Goal: Information Seeking & Learning: Find specific fact

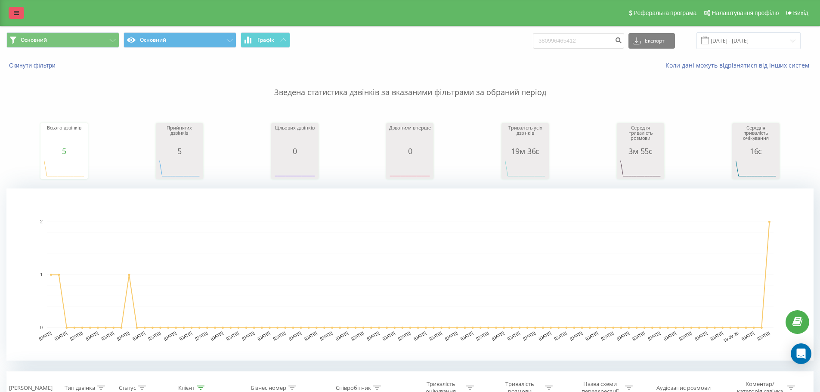
click at [13, 11] on link at bounding box center [16, 13] width 15 height 12
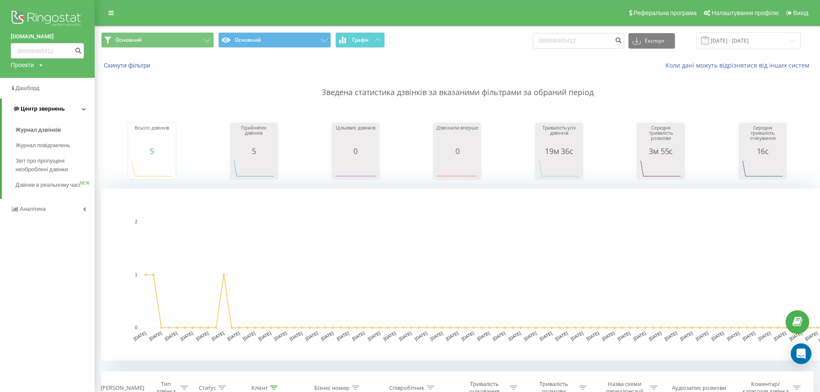
click at [48, 109] on span "Центр звернень" at bounding box center [43, 108] width 44 height 6
click at [48, 109] on span "Центр звернень" at bounding box center [41, 108] width 44 height 6
click at [46, 133] on span "Журнал дзвінків" at bounding box center [38, 130] width 46 height 9
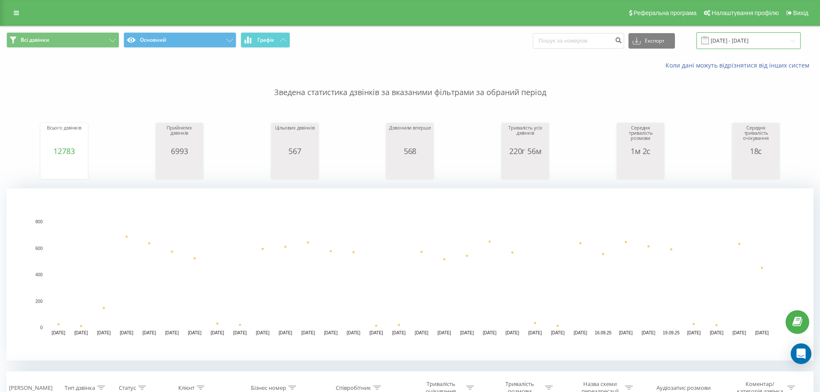
click at [753, 42] on input "[DATE] - [DATE]" at bounding box center [749, 40] width 104 height 17
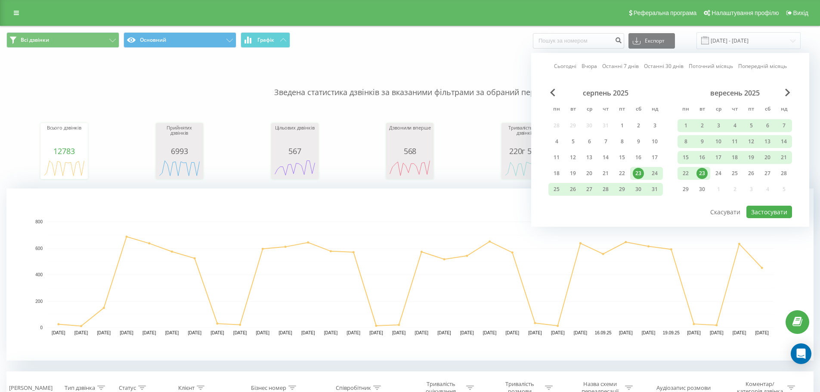
click at [567, 67] on link "Сьогодні" at bounding box center [565, 66] width 22 height 8
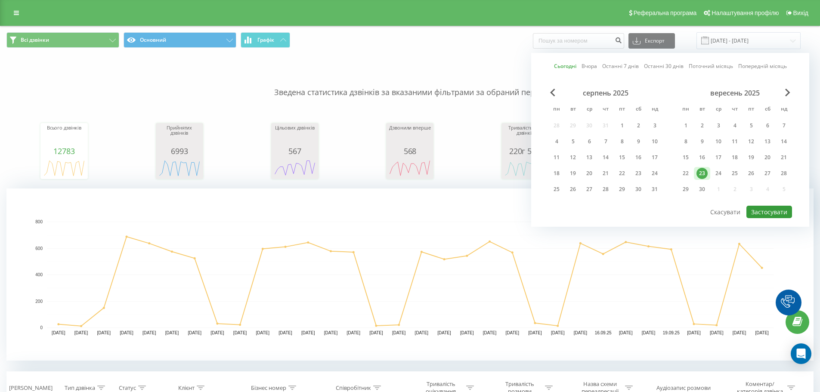
click at [749, 211] on button "Застосувати" at bounding box center [770, 212] width 46 height 12
type input "23.09.2025 - 23.09.2025"
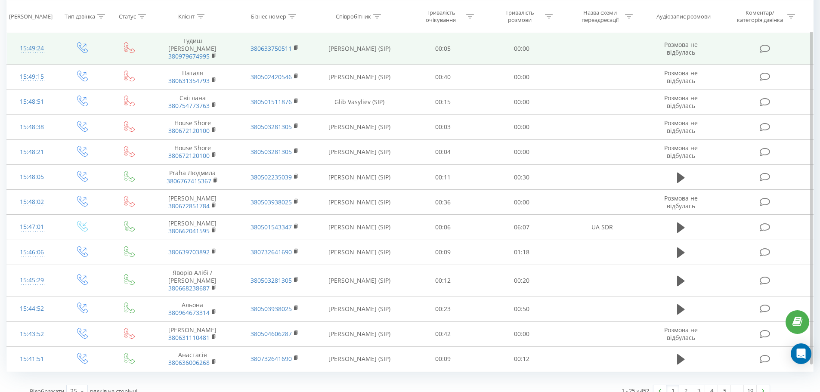
scroll to position [702, 0]
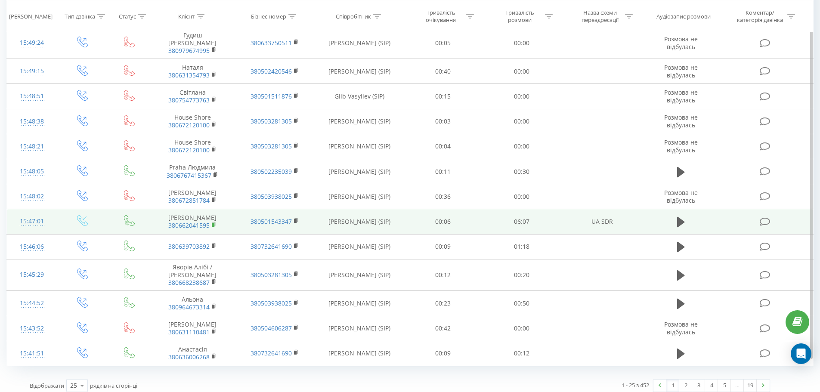
click at [213, 225] on rect at bounding box center [213, 225] width 3 height 4
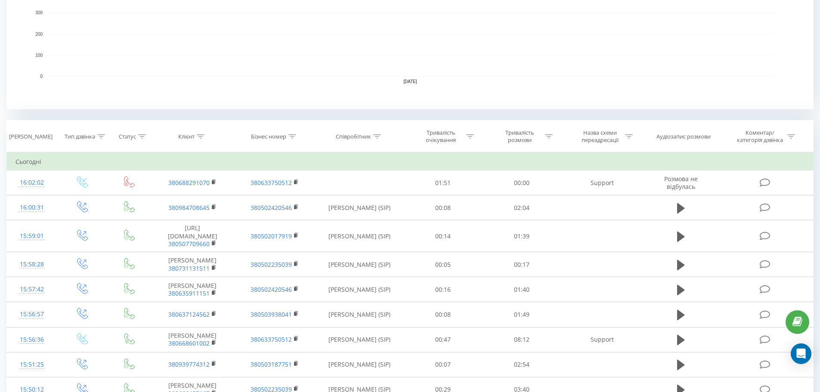
scroll to position [99, 0]
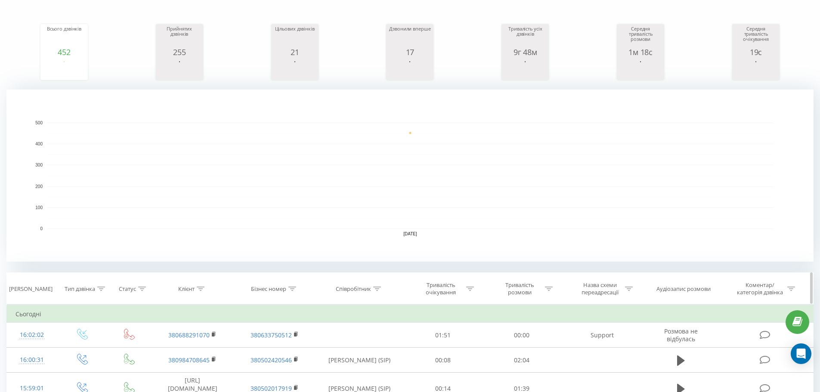
click at [632, 289] on icon at bounding box center [629, 289] width 8 height 4
click at [587, 351] on input "text" at bounding box center [602, 350] width 76 height 15
type input "bond"
click at [623, 372] on span "OK" at bounding box center [620, 367] width 24 height 13
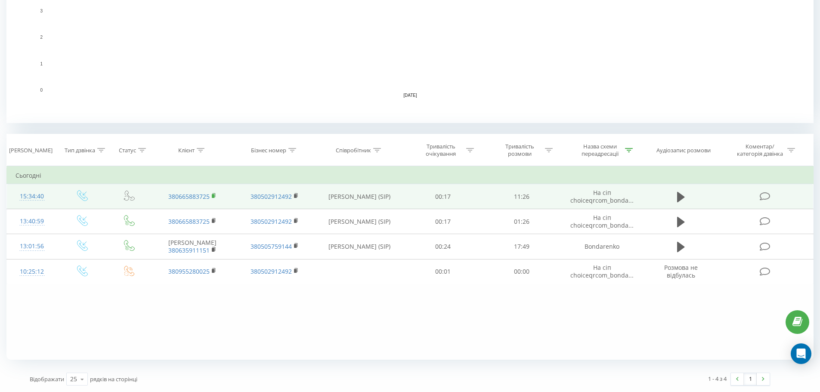
click at [213, 195] on rect at bounding box center [213, 196] width 3 height 4
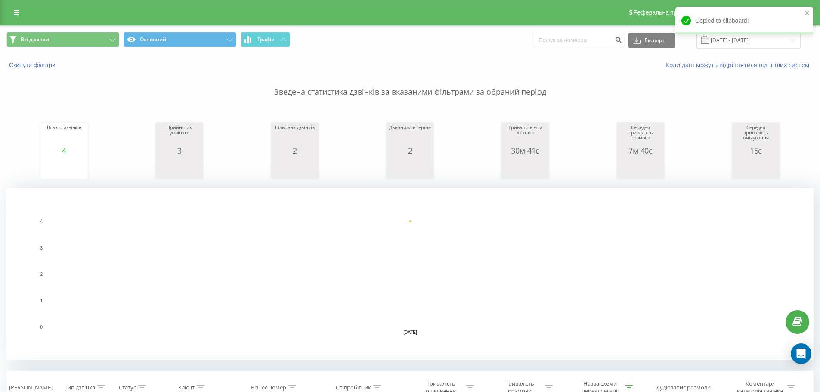
scroll to position [0, 0]
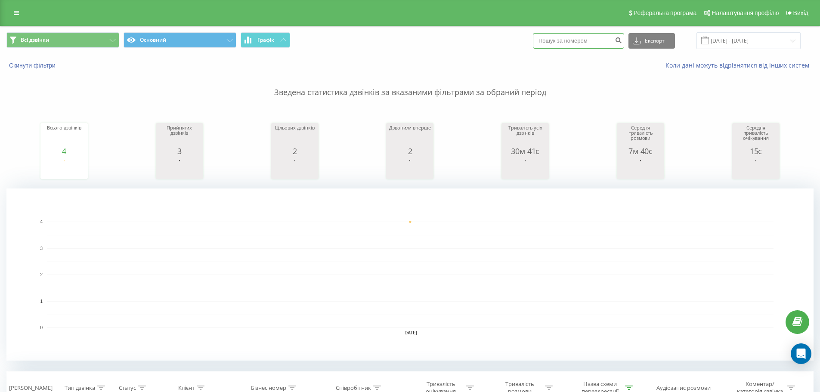
click at [595, 43] on input at bounding box center [578, 40] width 91 height 15
paste input "380974880512"
type input "380974880512"
click at [622, 41] on icon "submit" at bounding box center [618, 39] width 7 height 5
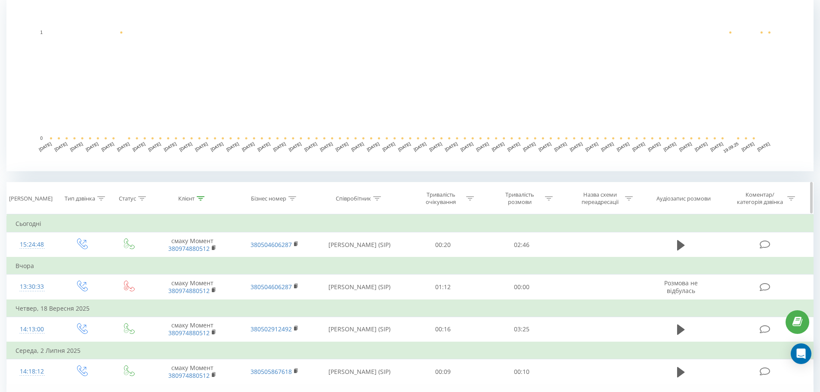
scroll to position [238, 0]
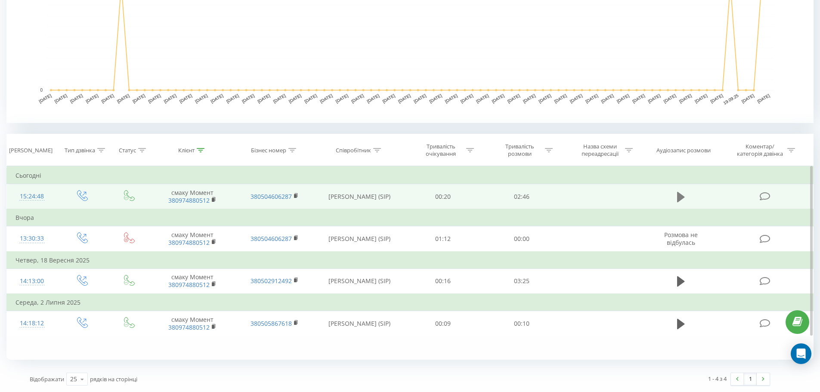
click at [678, 195] on icon at bounding box center [681, 197] width 8 height 10
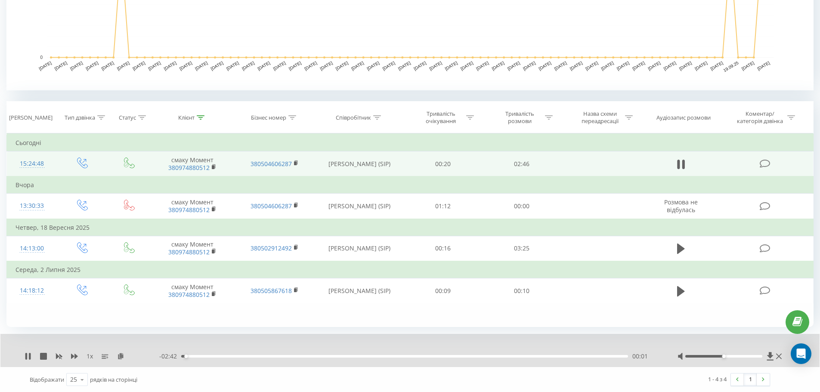
scroll to position [271, 0]
click at [204, 356] on div "00:02" at bounding box center [404, 356] width 447 height 3
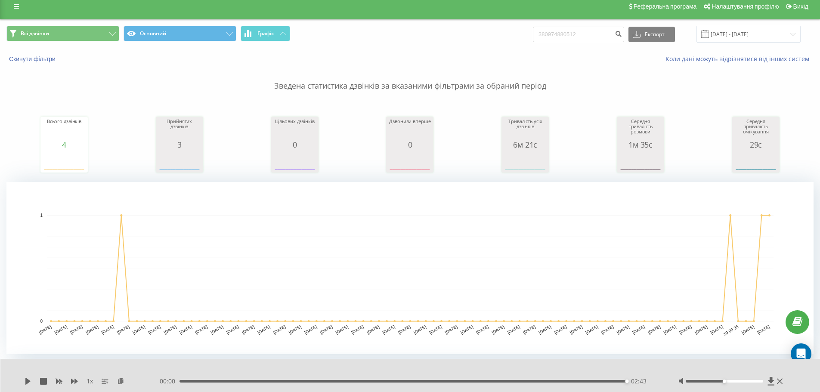
scroll to position [0, 0]
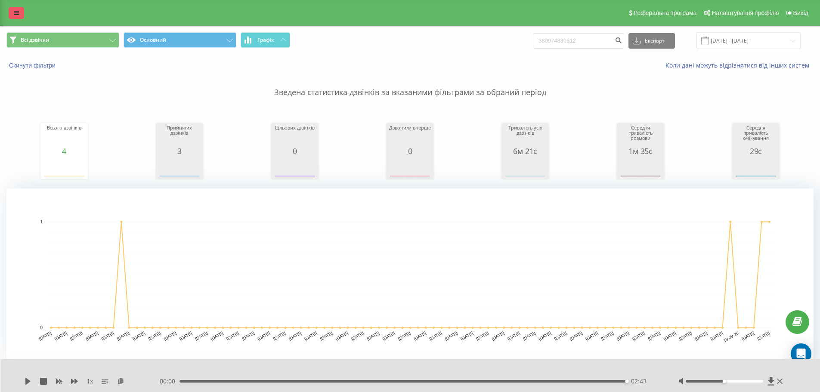
click at [19, 13] on link at bounding box center [16, 13] width 15 height 12
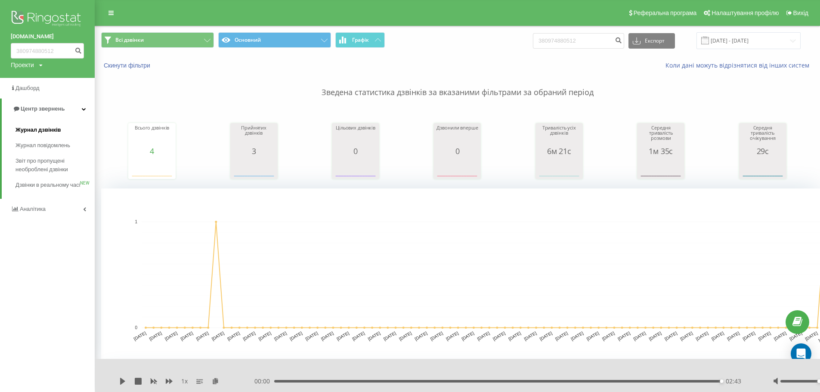
click at [50, 127] on span "Журнал дзвінків" at bounding box center [38, 130] width 46 height 9
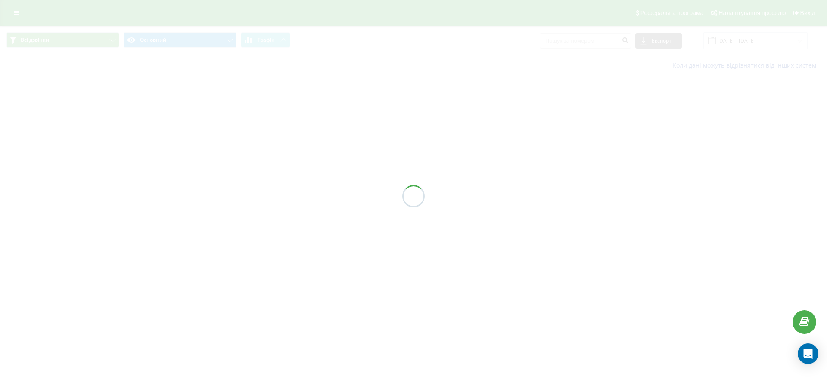
click at [754, 40] on div at bounding box center [413, 196] width 827 height 392
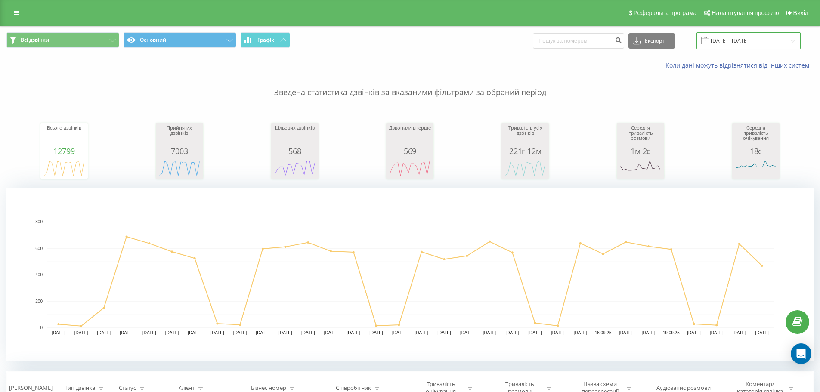
click at [754, 40] on input "[DATE] - [DATE]" at bounding box center [749, 40] width 104 height 17
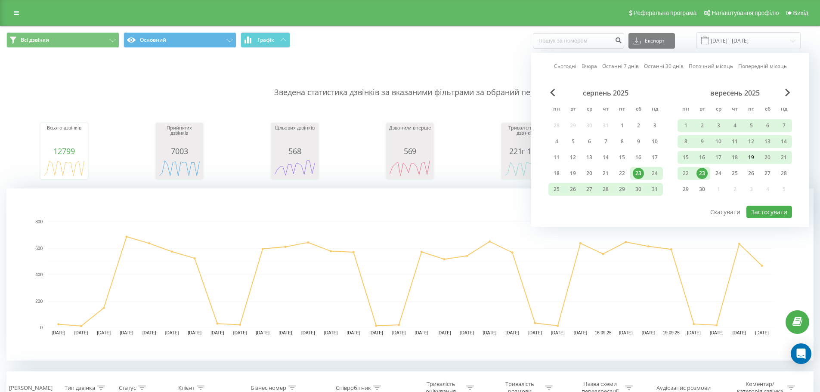
click at [758, 161] on div "19" at bounding box center [751, 157] width 16 height 13
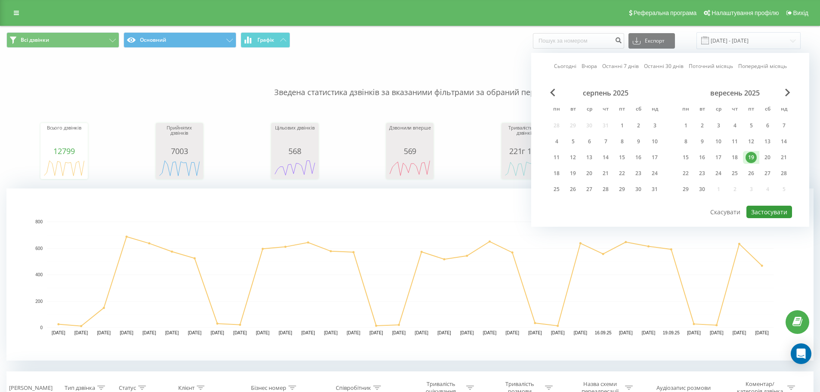
click at [760, 211] on button "Застосувати" at bounding box center [770, 212] width 46 height 12
type input "19.09.2025 - 19.09.2025"
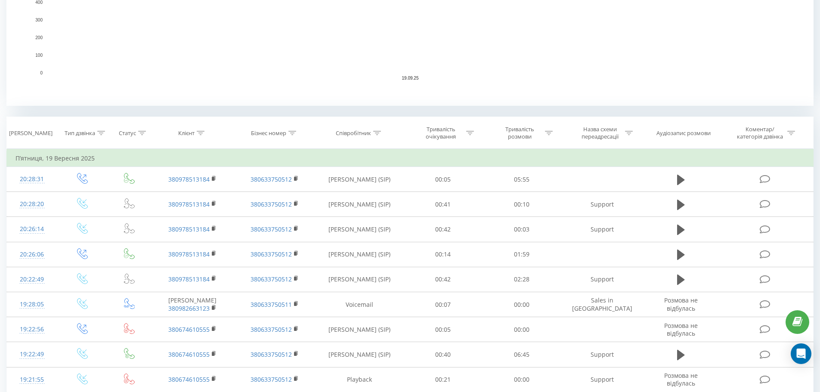
scroll to position [258, 0]
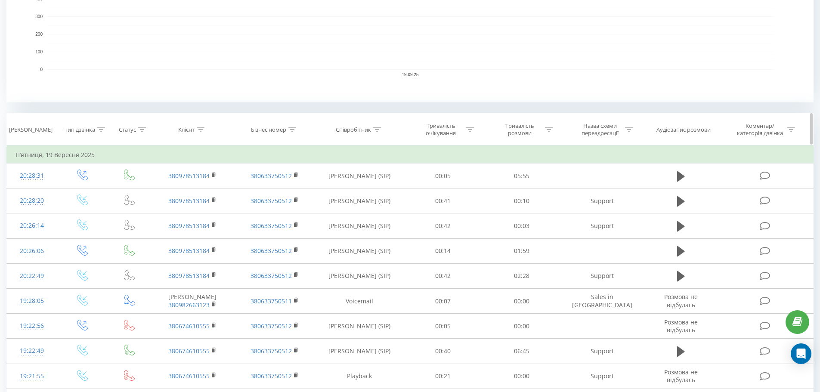
click at [378, 129] on icon at bounding box center [377, 129] width 8 height 4
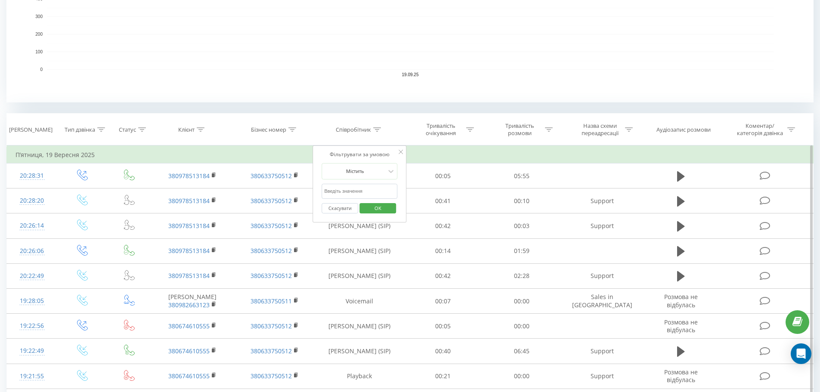
click at [351, 197] on input "text" at bounding box center [360, 191] width 76 height 15
type input "Horo"
drag, startPoint x: 381, startPoint y: 210, endPoint x: 371, endPoint y: 202, distance: 12.7
click at [379, 208] on span "OK" at bounding box center [378, 207] width 24 height 13
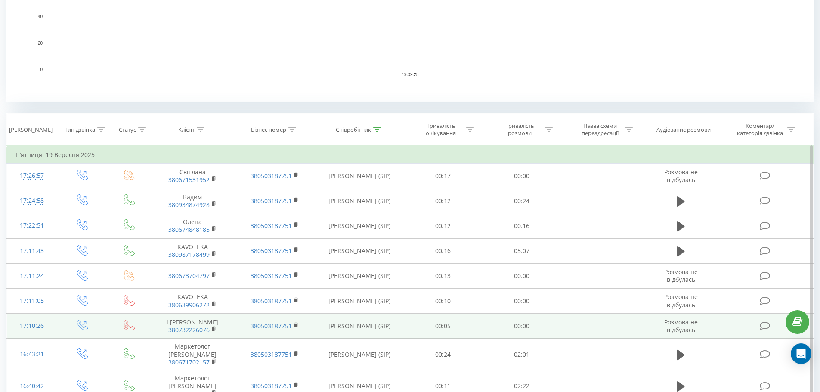
scroll to position [379, 0]
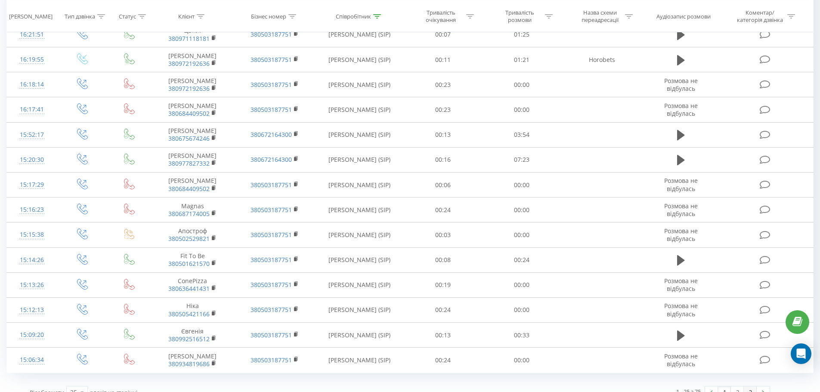
click at [750, 387] on link "3" at bounding box center [750, 393] width 13 height 12
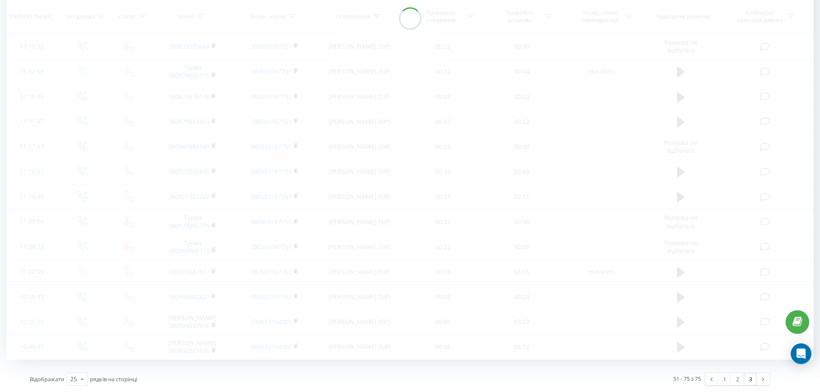
scroll to position [688, 0]
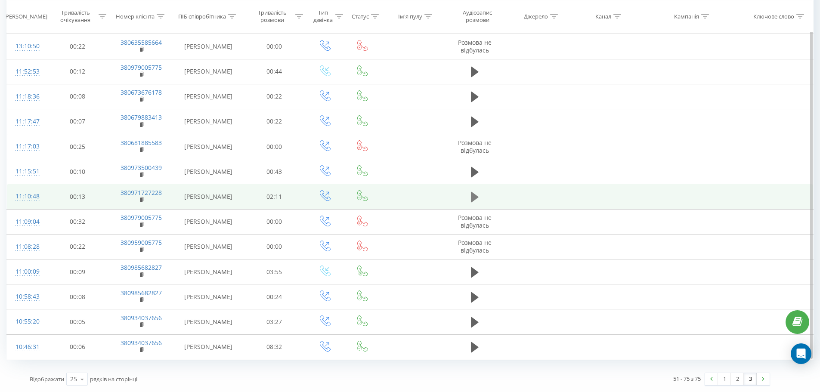
click at [474, 197] on icon at bounding box center [475, 197] width 8 height 10
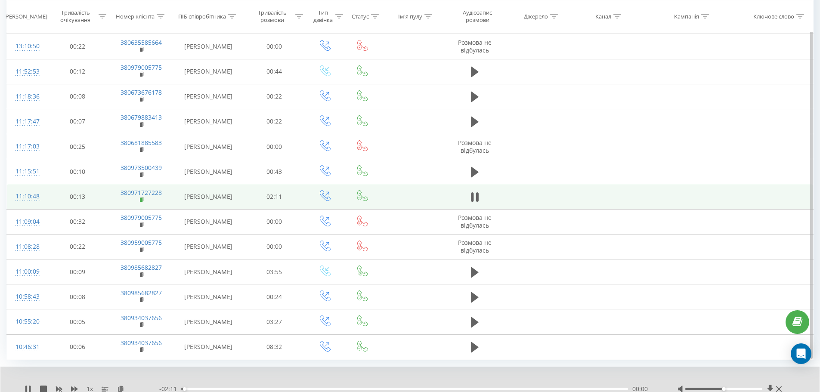
click at [143, 201] on icon at bounding box center [142, 200] width 5 height 6
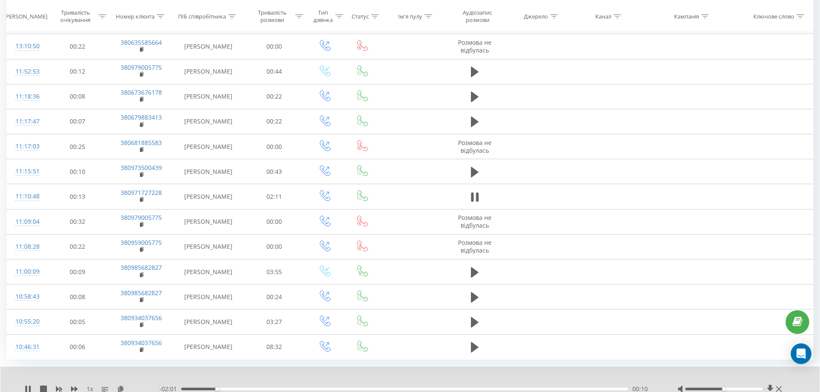
click at [246, 388] on div "00:10" at bounding box center [404, 389] width 447 height 3
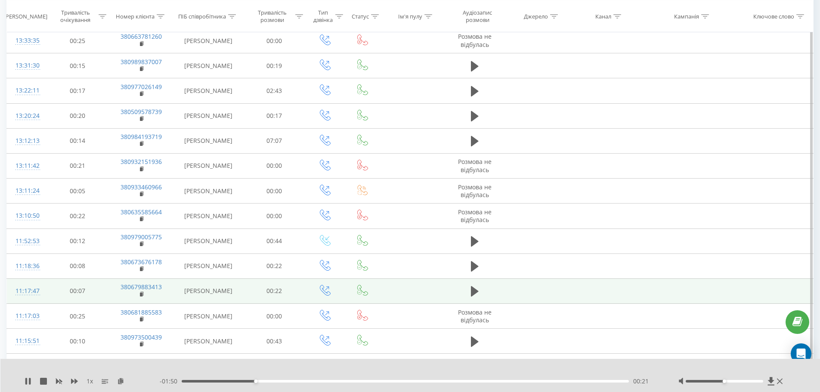
scroll to position [516, 0]
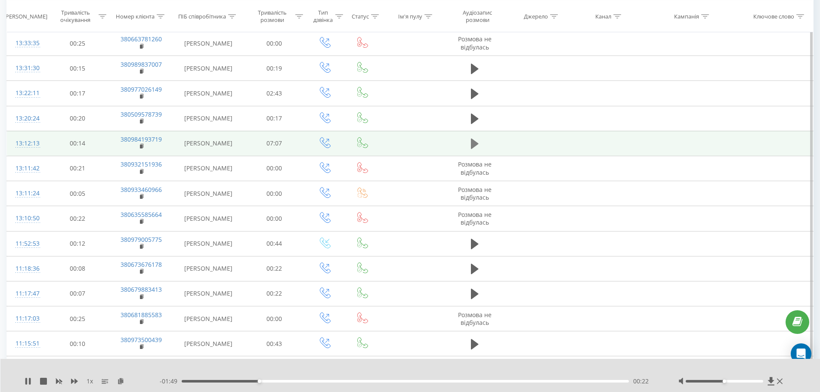
click at [477, 143] on icon at bounding box center [475, 144] width 8 height 12
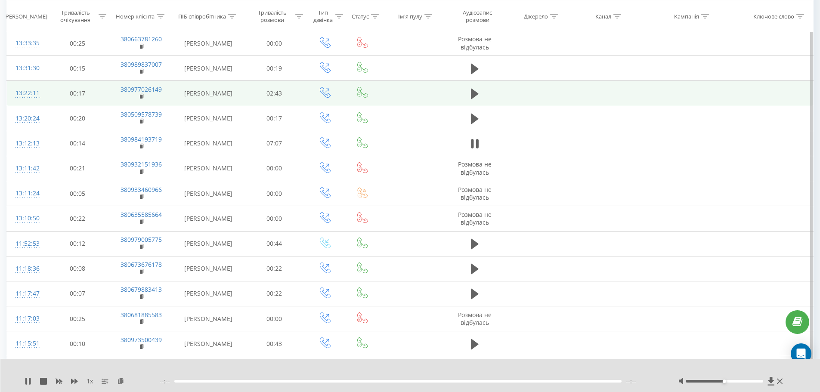
drag, startPoint x: 143, startPoint y: 148, endPoint x: 125, endPoint y: 96, distance: 55.0
click at [142, 148] on icon at bounding box center [142, 146] width 5 height 6
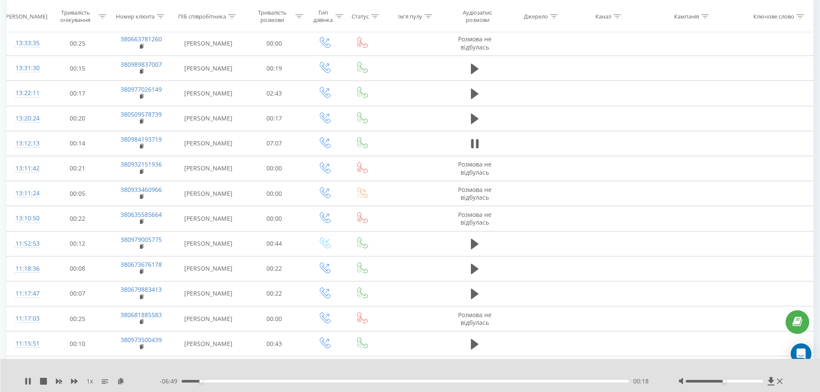
drag, startPoint x: 212, startPoint y: 381, endPoint x: 219, endPoint y: 381, distance: 6.9
click at [212, 381] on div "00:18" at bounding box center [406, 381] width 448 height 3
click at [251, 382] on div "00:29" at bounding box center [406, 381] width 448 height 3
drag, startPoint x: 280, startPoint y: 381, endPoint x: 305, endPoint y: 383, distance: 25.5
click at [283, 381] on div "01:34" at bounding box center [406, 381] width 448 height 3
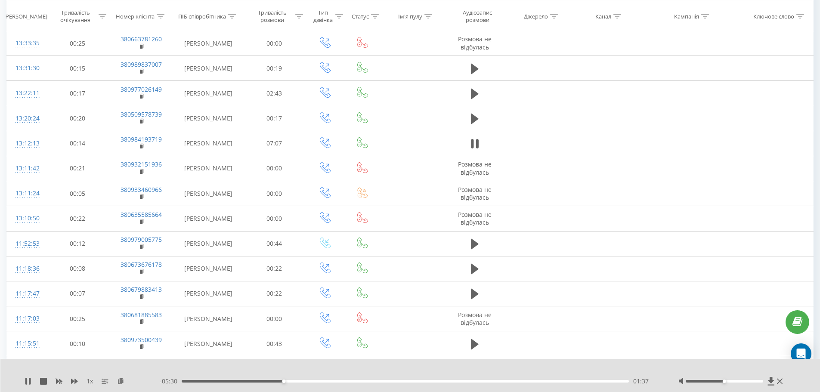
click at [324, 382] on div "01:37" at bounding box center [406, 381] width 448 height 3
click at [388, 381] on div "02:17" at bounding box center [406, 381] width 448 height 3
click at [423, 381] on div "03:50" at bounding box center [406, 381] width 448 height 3
click at [560, 381] on div "- 03:16 03:51 03:51" at bounding box center [408, 381] width 497 height 9
click at [561, 382] on div "00:00" at bounding box center [406, 381] width 448 height 3
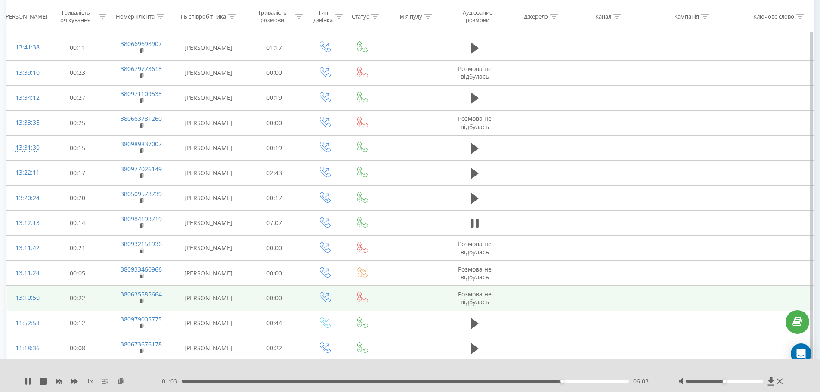
scroll to position [430, 0]
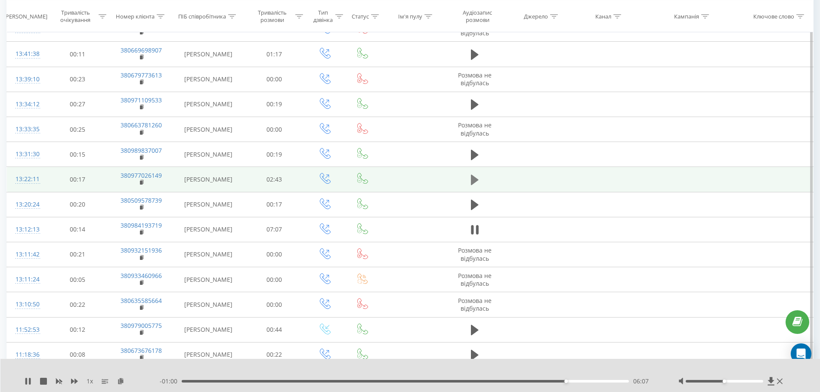
click at [476, 174] on icon at bounding box center [475, 180] width 8 height 12
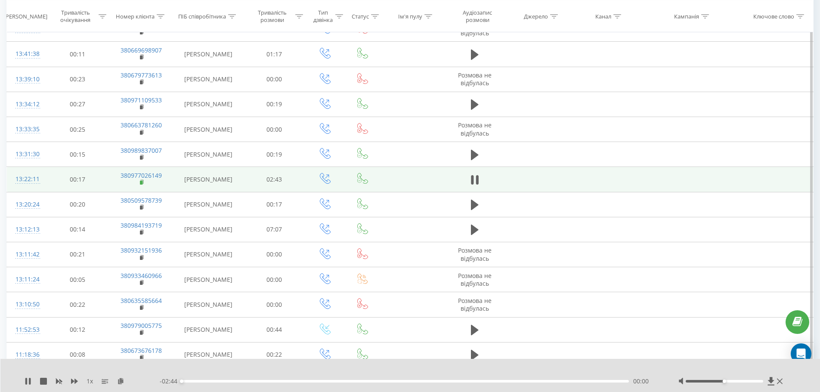
click at [141, 183] on rect at bounding box center [141, 183] width 3 height 4
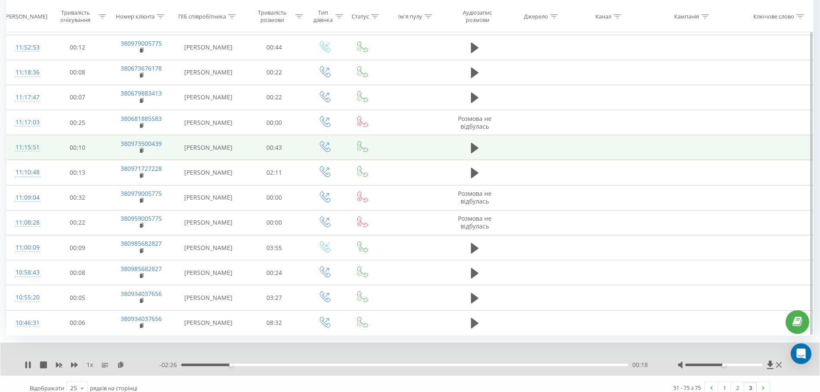
scroll to position [722, 0]
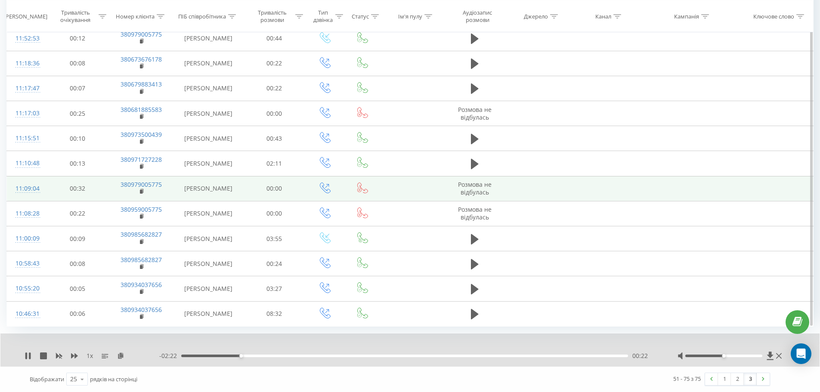
drag, startPoint x: 193, startPoint y: 186, endPoint x: 223, endPoint y: 190, distance: 30.9
click at [223, 190] on td "Oleksandr Horobets" at bounding box center [208, 188] width 70 height 25
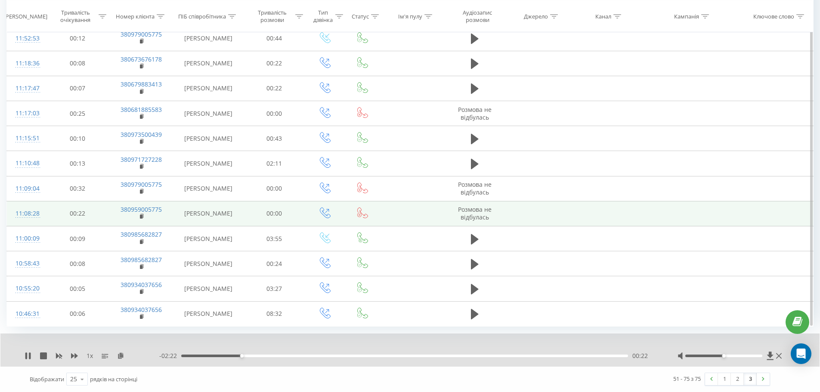
copy td "Oleksandr Horobets"
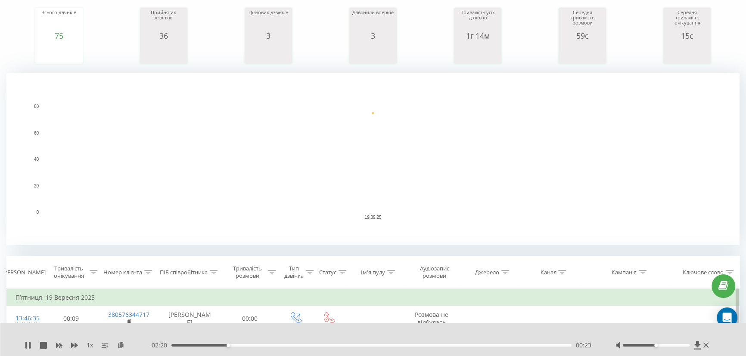
scroll to position [264, 0]
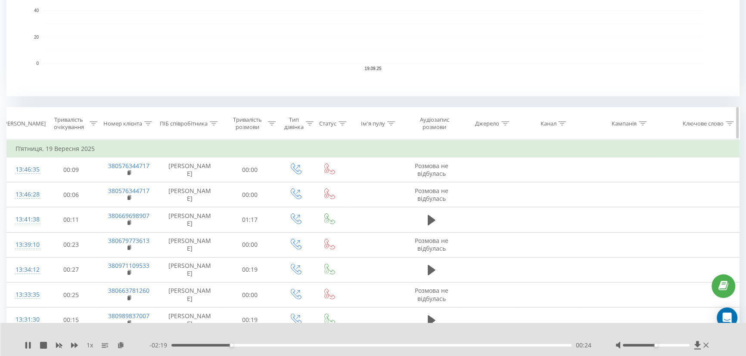
click at [212, 125] on icon at bounding box center [214, 123] width 8 height 4
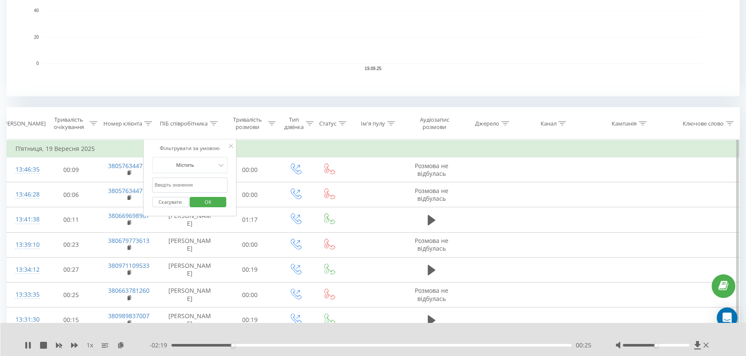
click at [188, 181] on input "text" at bounding box center [190, 185] width 76 height 15
paste input "Oleksandr Horobets"
type input "[PERSON_NAME] (SIP)"
click at [209, 202] on span "OK" at bounding box center [208, 201] width 24 height 13
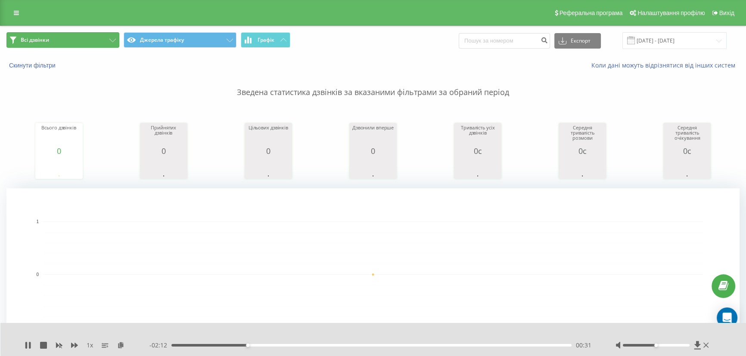
click at [36, 40] on span "Всі дзвінки" at bounding box center [35, 40] width 28 height 7
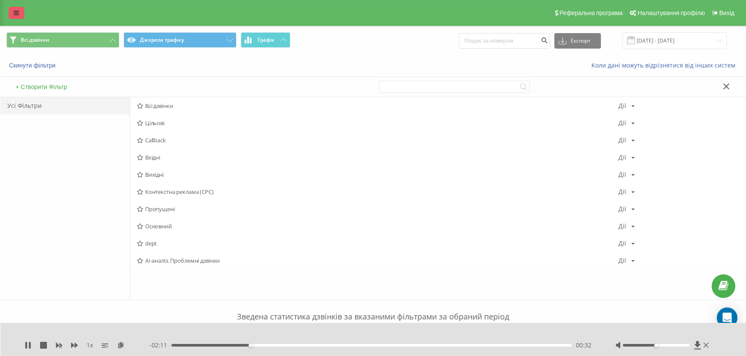
click at [17, 8] on link at bounding box center [16, 13] width 15 height 12
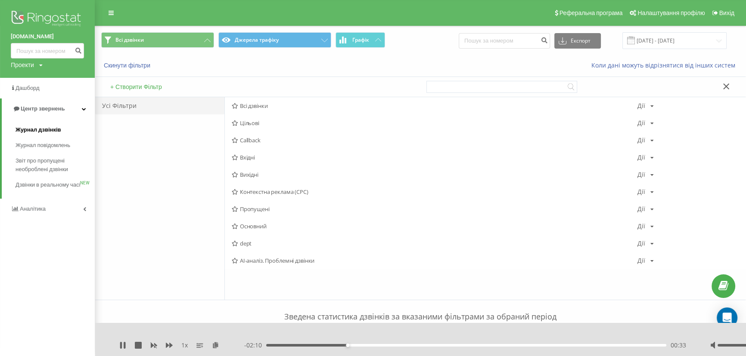
click at [42, 126] on span "Журнал дзвінків" at bounding box center [38, 130] width 46 height 9
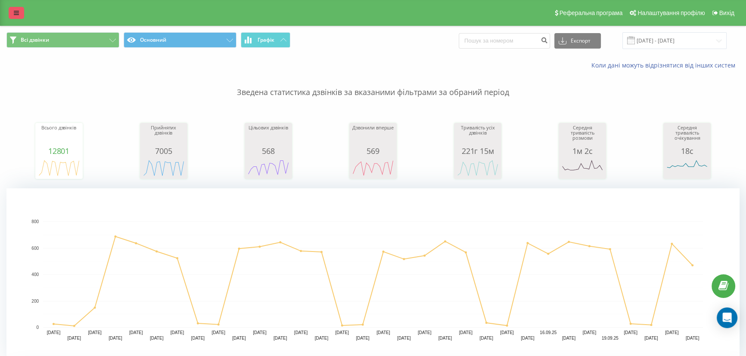
click at [19, 11] on link at bounding box center [16, 13] width 15 height 12
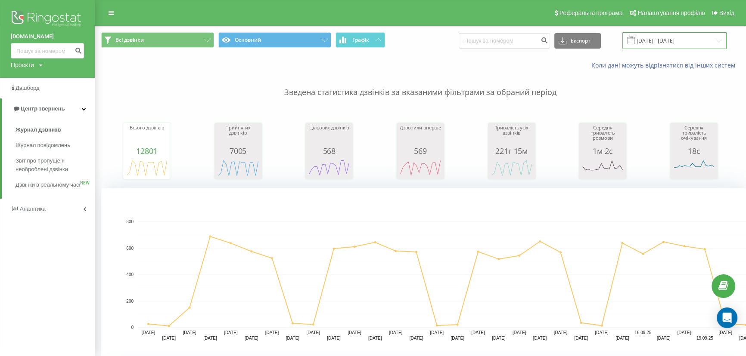
click at [666, 44] on input "23.08.2025 - 23.09.2025" at bounding box center [674, 40] width 104 height 17
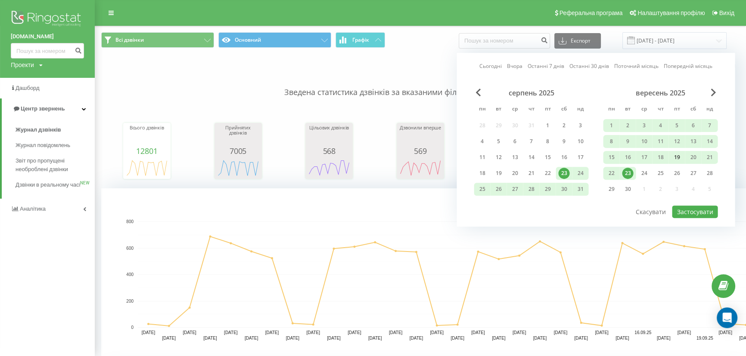
click at [678, 159] on div "19" at bounding box center [676, 157] width 11 height 11
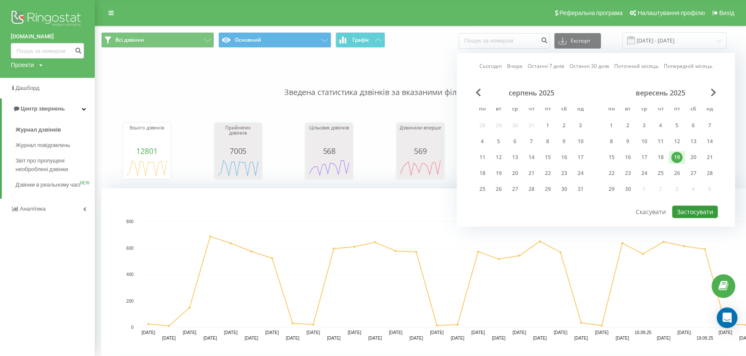
click at [697, 207] on button "Застосувати" at bounding box center [695, 212] width 46 height 12
type input "19.09.2025 - 19.09.2025"
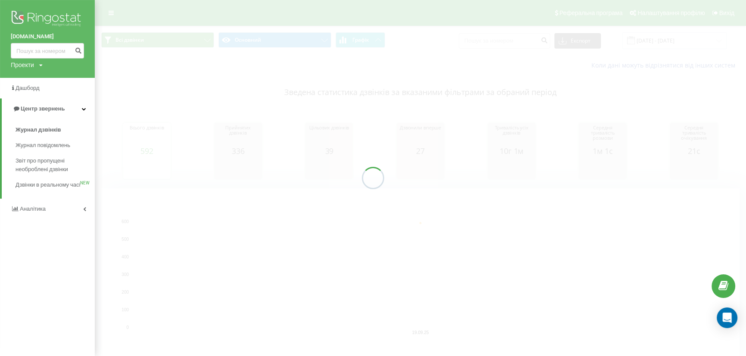
click at [200, 73] on div at bounding box center [373, 178] width 746 height 356
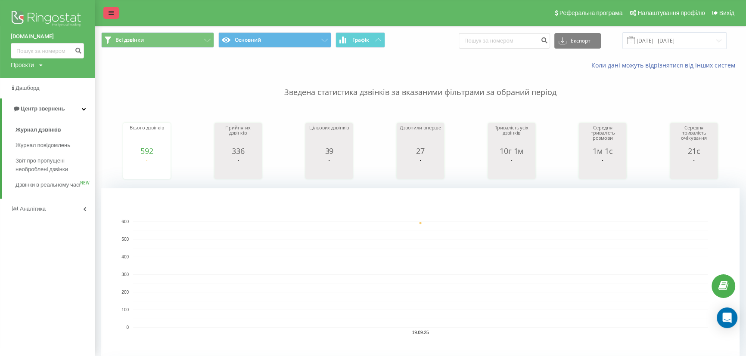
click at [109, 11] on icon at bounding box center [110, 13] width 5 height 6
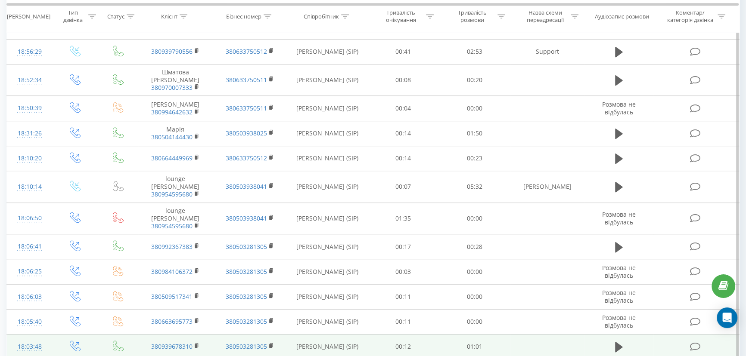
scroll to position [736, 0]
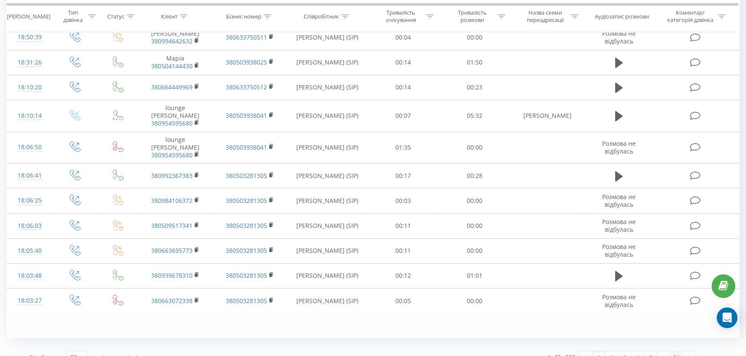
click at [676, 352] on link "24" at bounding box center [675, 358] width 13 height 12
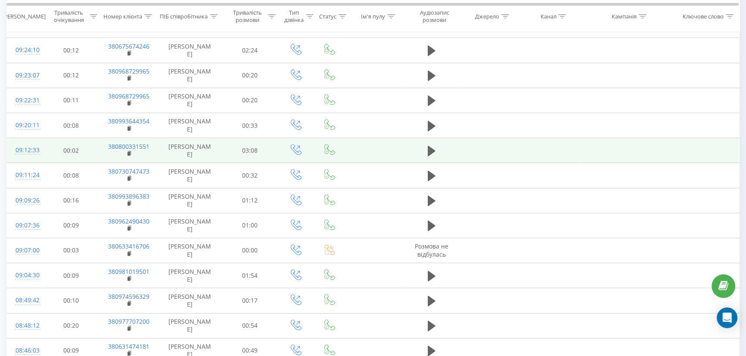
scroll to position [522, 0]
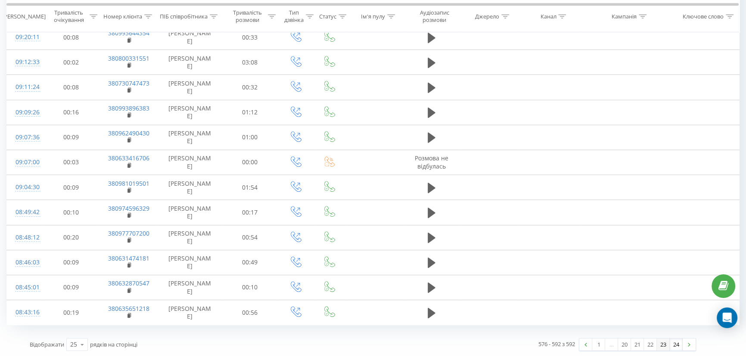
click at [663, 344] on link "23" at bounding box center [663, 345] width 13 height 12
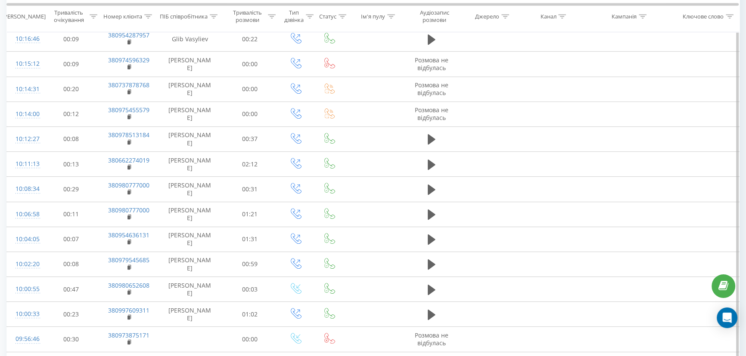
scroll to position [722, 0]
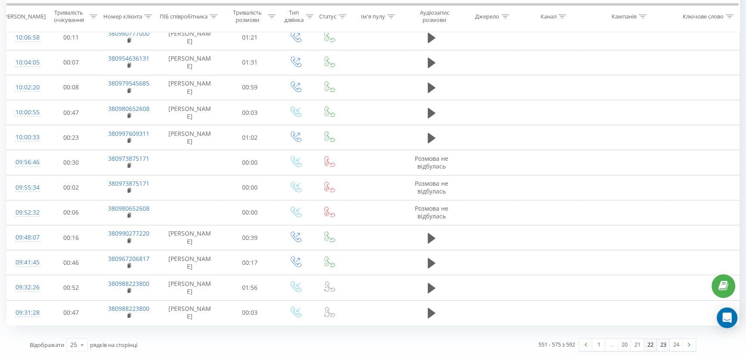
click at [652, 344] on link "22" at bounding box center [650, 345] width 13 height 12
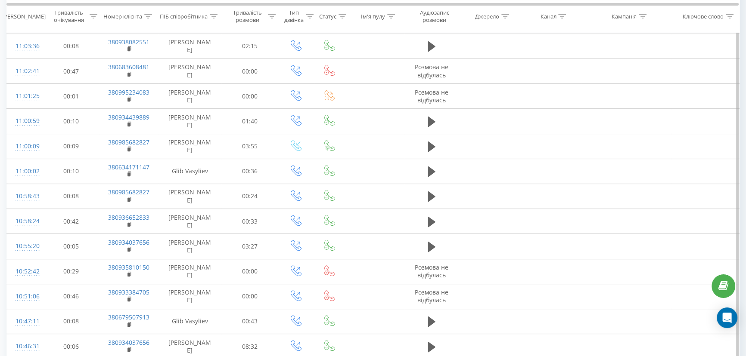
scroll to position [487, 0]
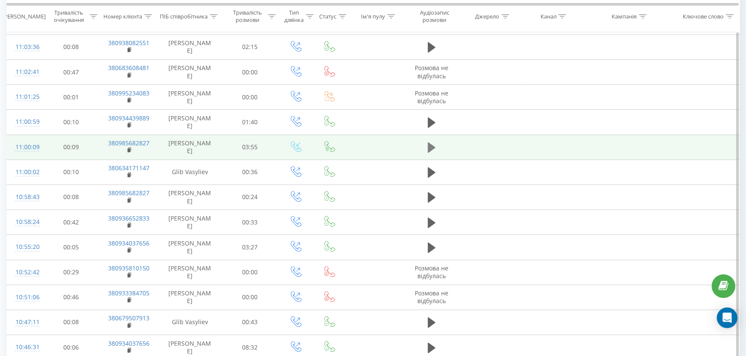
click at [430, 146] on icon at bounding box center [432, 148] width 8 height 10
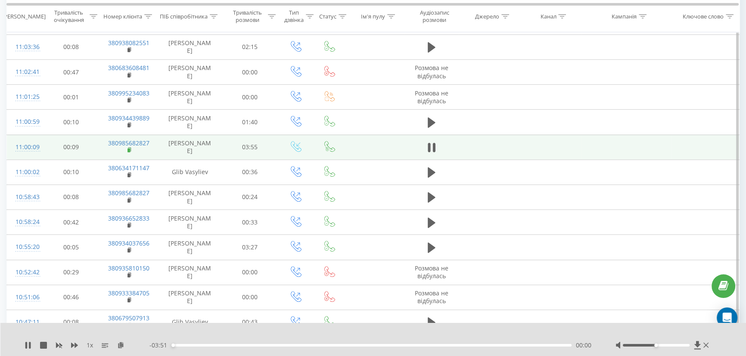
click at [129, 150] on rect at bounding box center [128, 151] width 3 height 4
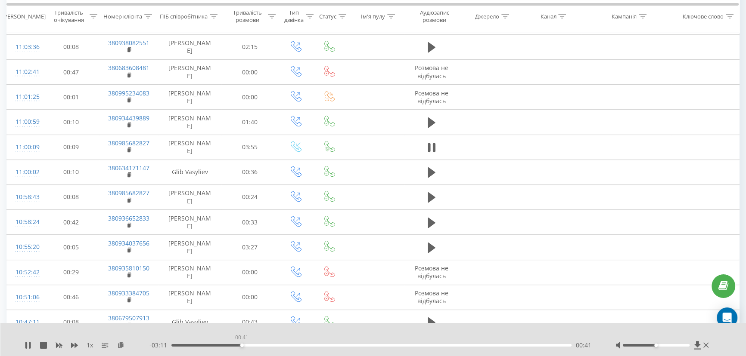
drag, startPoint x: 242, startPoint y: 345, endPoint x: 297, endPoint y: 352, distance: 55.6
click at [242, 345] on div "00:41" at bounding box center [371, 345] width 400 height 3
drag, startPoint x: 312, startPoint y: 344, endPoint x: 378, endPoint y: 346, distance: 65.9
click at [312, 344] on div "00:41" at bounding box center [371, 345] width 400 height 3
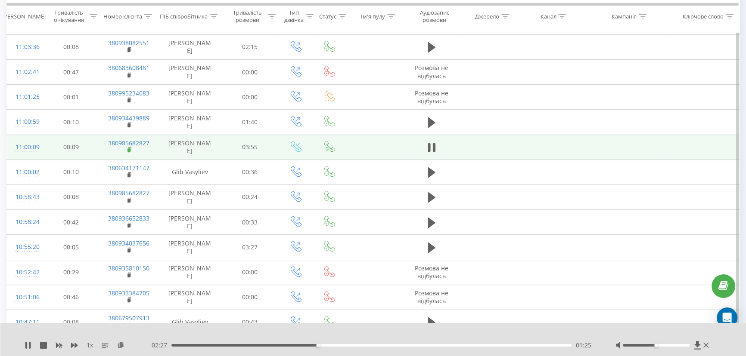
click at [130, 148] on icon at bounding box center [129, 150] width 3 height 4
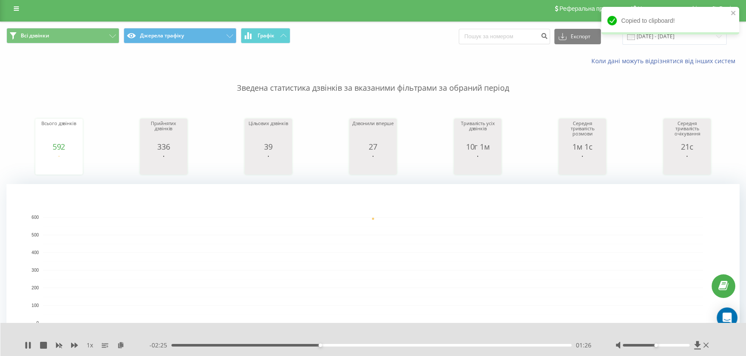
scroll to position [0, 0]
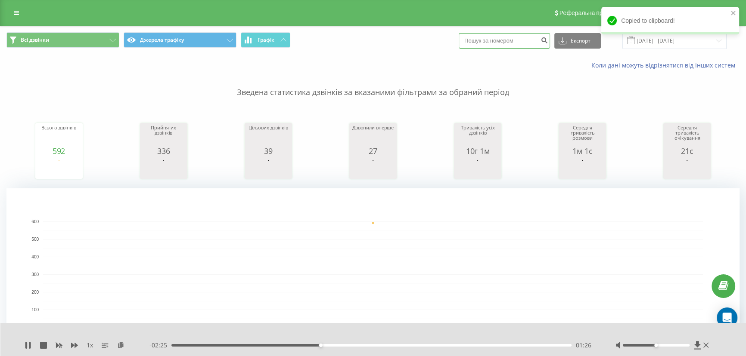
click at [514, 42] on input at bounding box center [504, 40] width 91 height 15
paste input "380985682827"
click at [542, 40] on input "380985682827" at bounding box center [504, 40] width 91 height 15
type input "380985682827"
click at [548, 39] on icon "submit" at bounding box center [543, 39] width 7 height 5
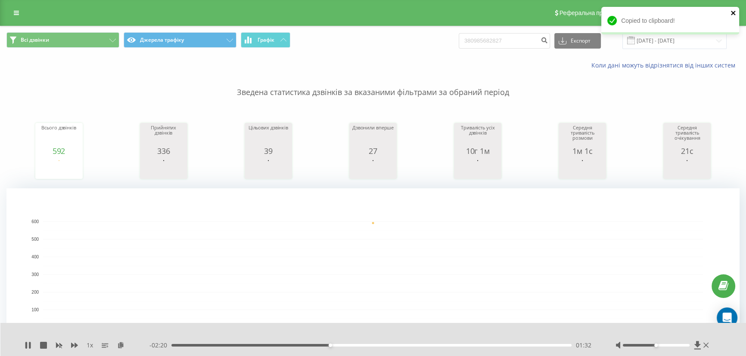
click at [732, 12] on icon "close" at bounding box center [733, 13] width 4 height 4
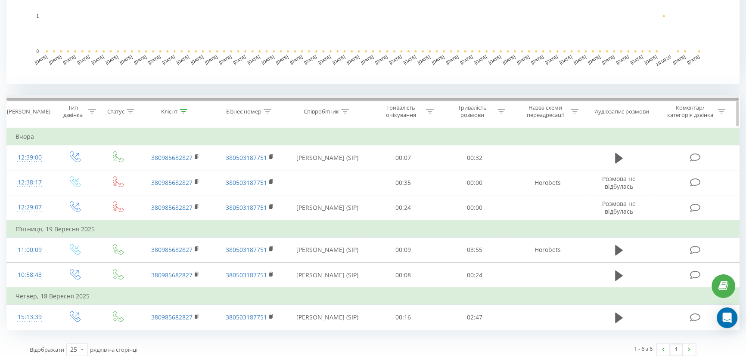
scroll to position [282, 0]
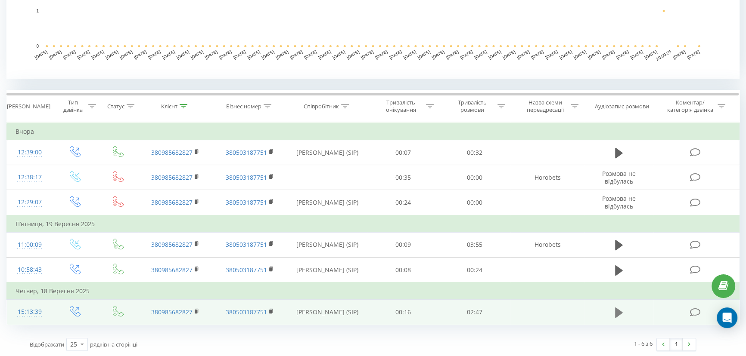
click at [618, 313] on icon at bounding box center [619, 313] width 8 height 10
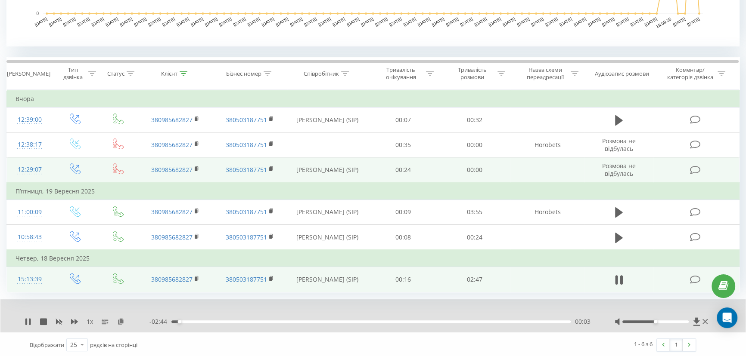
scroll to position [315, 0]
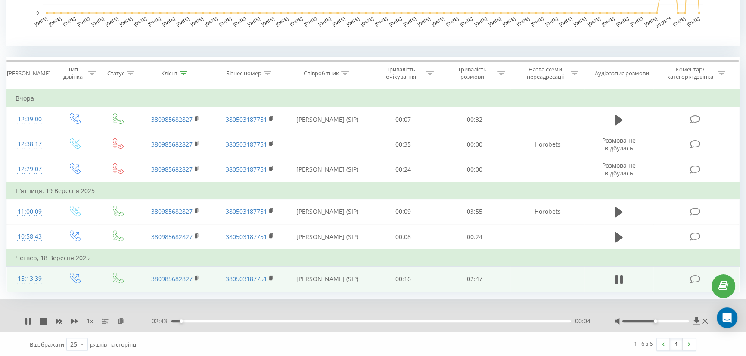
click at [209, 320] on div "00:04" at bounding box center [370, 321] width 399 height 3
click at [120, 322] on icon at bounding box center [120, 321] width 7 height 6
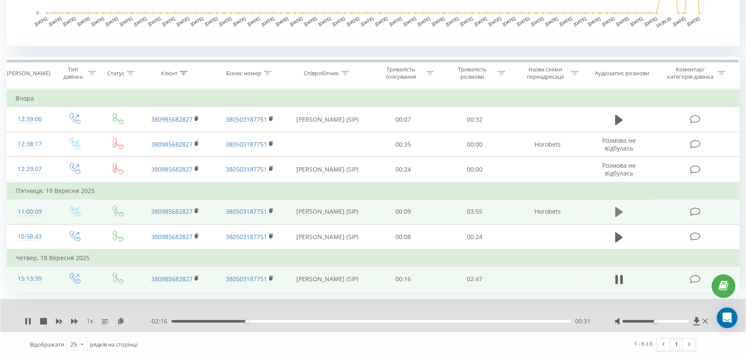
click at [615, 211] on icon at bounding box center [619, 212] width 8 height 12
click at [196, 211] on rect at bounding box center [196, 211] width 3 height 4
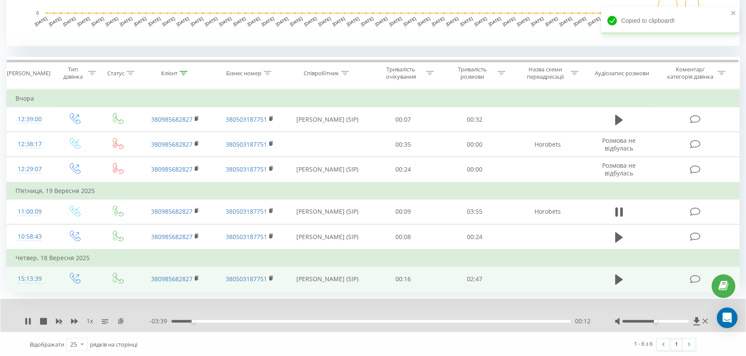
click at [118, 321] on icon at bounding box center [120, 321] width 7 height 6
click at [30, 324] on div "1 x" at bounding box center [87, 321] width 125 height 9
click at [25, 320] on icon at bounding box center [28, 321] width 7 height 7
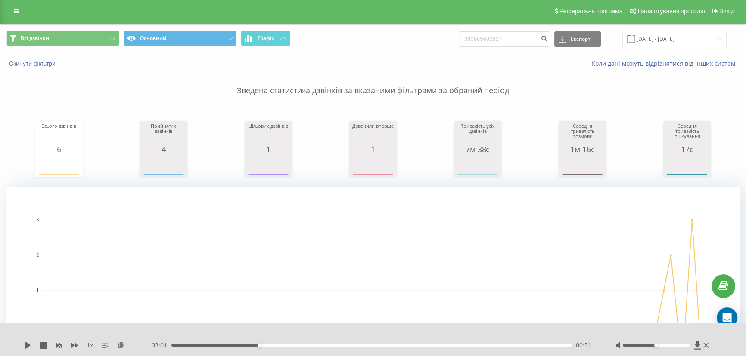
scroll to position [0, 0]
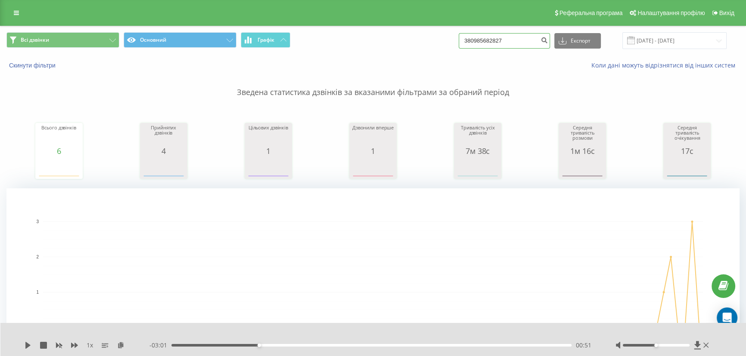
click at [499, 43] on input "380985682827" at bounding box center [504, 40] width 91 height 15
paste input "0661158081"
click at [477, 43] on input "0661158081" at bounding box center [504, 40] width 91 height 15
type input "380661158081"
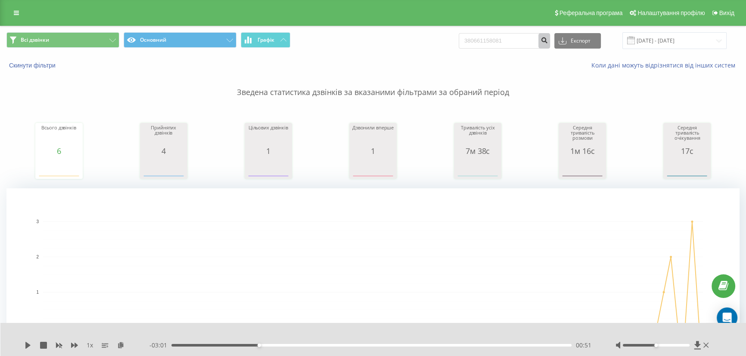
click at [548, 40] on icon "submit" at bounding box center [543, 39] width 7 height 5
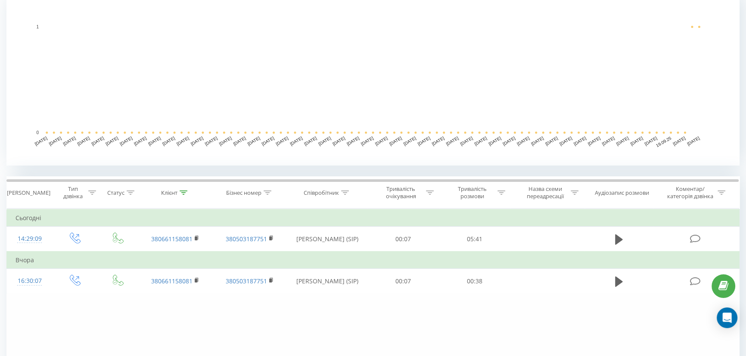
scroll to position [195, 0]
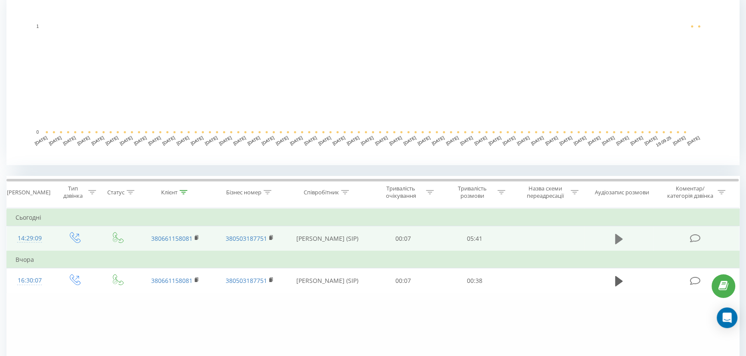
click at [616, 237] on icon at bounding box center [619, 239] width 8 height 10
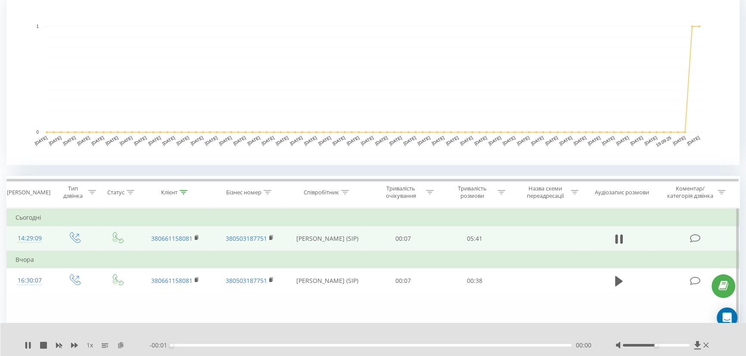
click at [120, 346] on icon at bounding box center [120, 345] width 7 height 6
click at [28, 347] on icon at bounding box center [28, 345] width 7 height 7
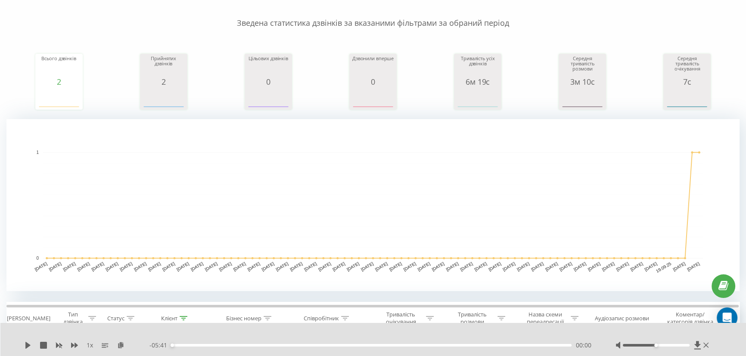
scroll to position [0, 0]
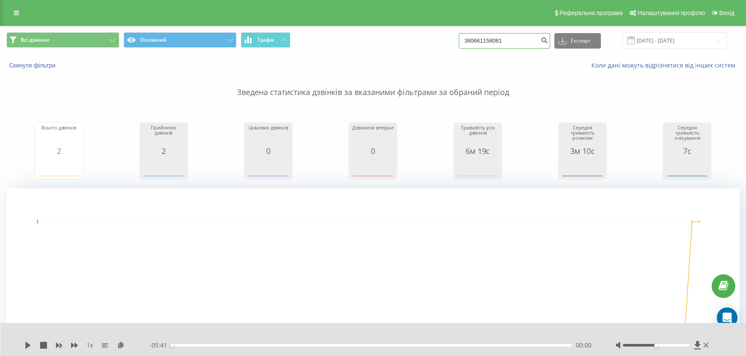
click at [522, 43] on input "380661158081" at bounding box center [504, 40] width 91 height 15
paste input "380939198937"
click at [522, 43] on input "380661158081380939198937" at bounding box center [504, 40] width 91 height 15
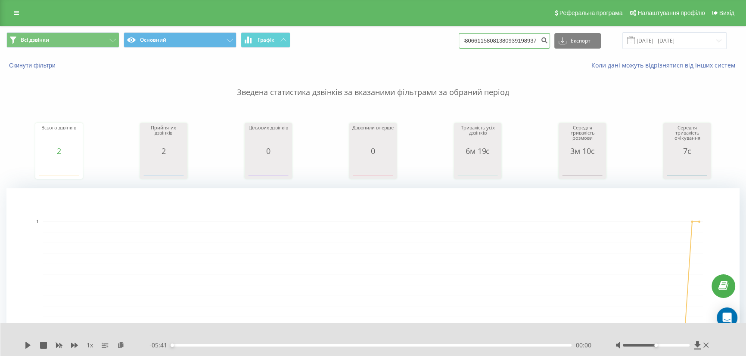
click at [522, 43] on input "380661158081380939198937" at bounding box center [504, 40] width 91 height 15
paste input
type input "380939198937"
click at [548, 41] on icon "submit" at bounding box center [543, 39] width 7 height 5
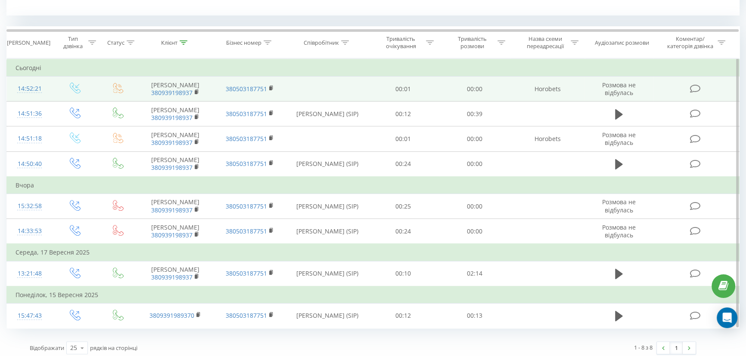
scroll to position [349, 0]
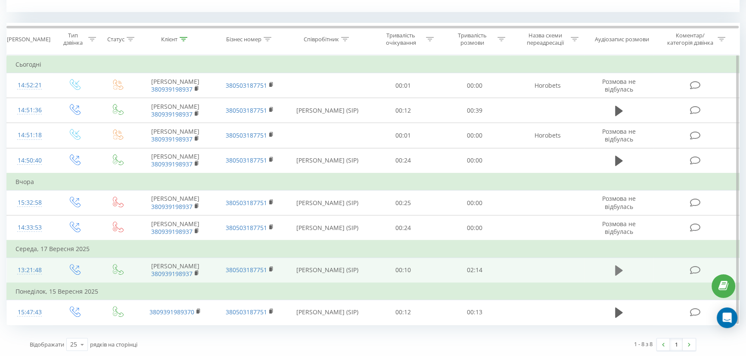
click at [618, 271] on icon at bounding box center [619, 271] width 8 height 10
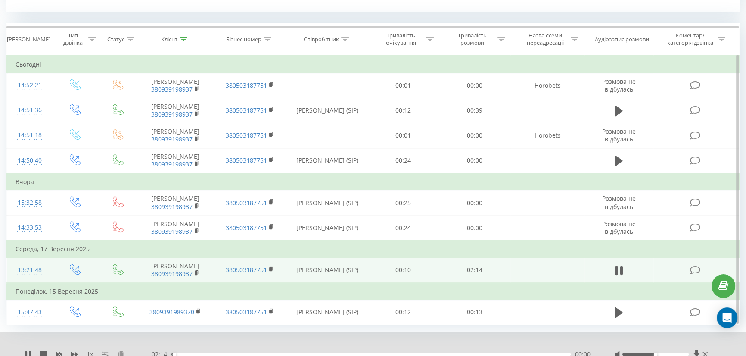
click at [121, 353] on icon at bounding box center [120, 354] width 7 height 6
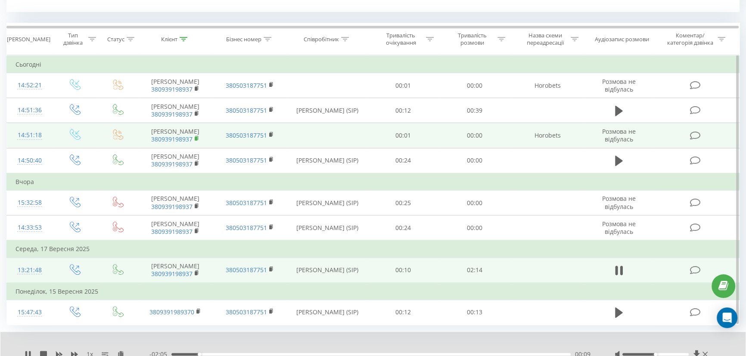
drag, startPoint x: 198, startPoint y: 136, endPoint x: 191, endPoint y: 129, distance: 10.1
click at [197, 136] on icon at bounding box center [197, 139] width 5 height 6
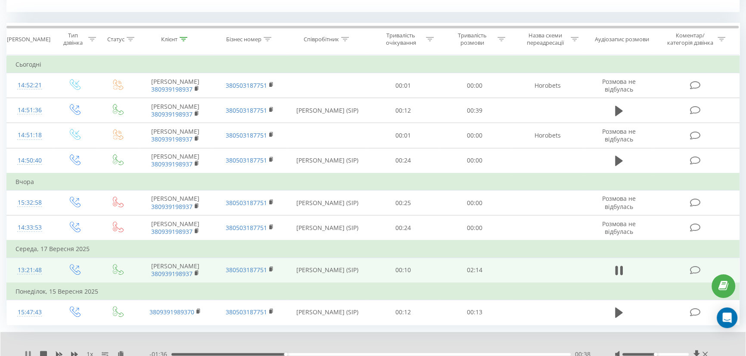
click at [25, 352] on icon at bounding box center [26, 354] width 2 height 7
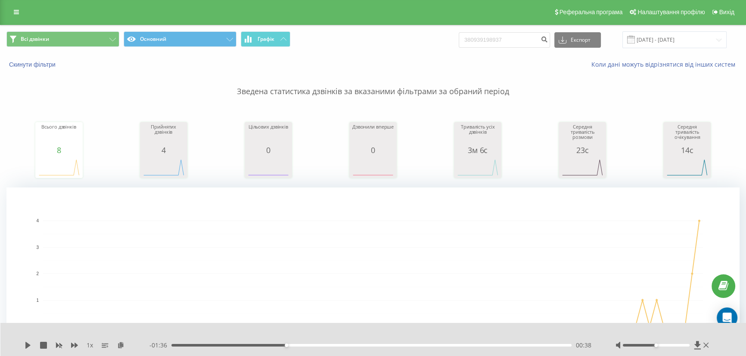
scroll to position [0, 0]
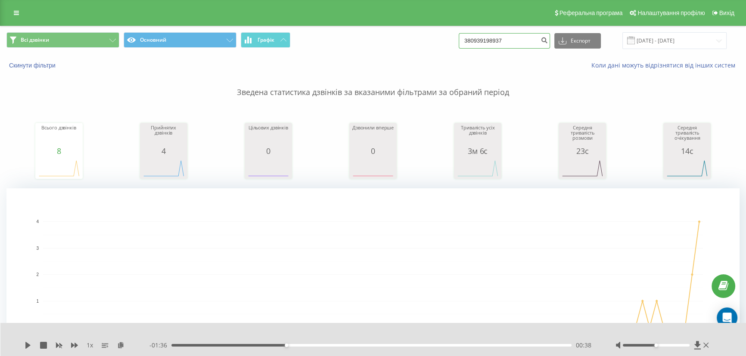
click at [542, 37] on input "380939198937" at bounding box center [504, 40] width 91 height 15
paste input "380668229919"
click at [528, 39] on input "380939198937380668229919" at bounding box center [504, 40] width 91 height 15
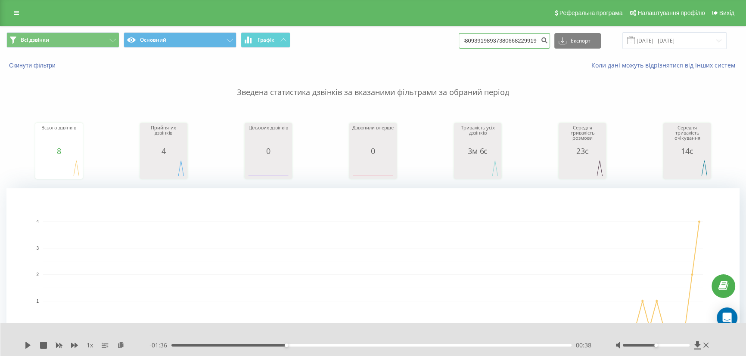
click at [528, 39] on input "380939198937380668229919" at bounding box center [504, 40] width 91 height 15
paste input
type input "380668229919"
click at [548, 42] on icon "submit" at bounding box center [543, 39] width 7 height 5
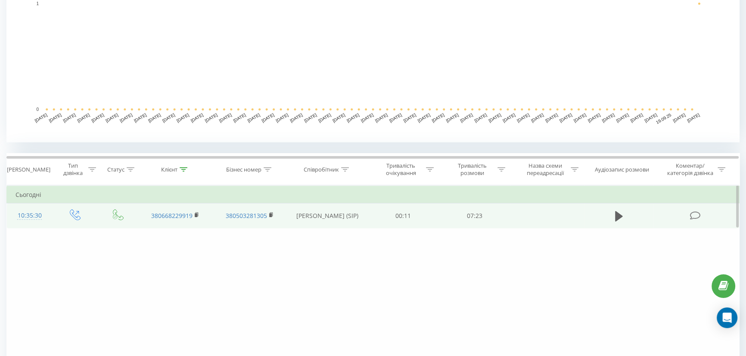
scroll to position [235, 0]
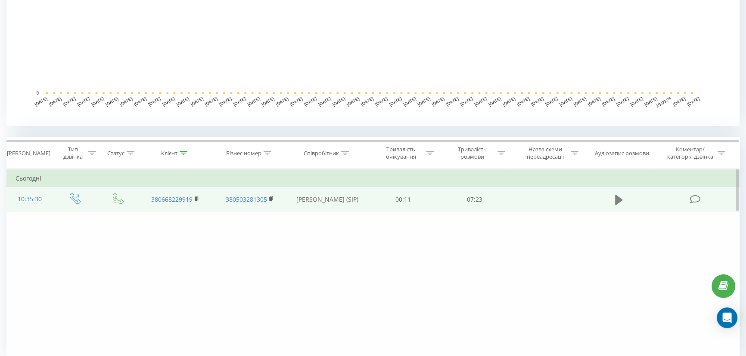
click at [617, 200] on icon at bounding box center [619, 200] width 8 height 10
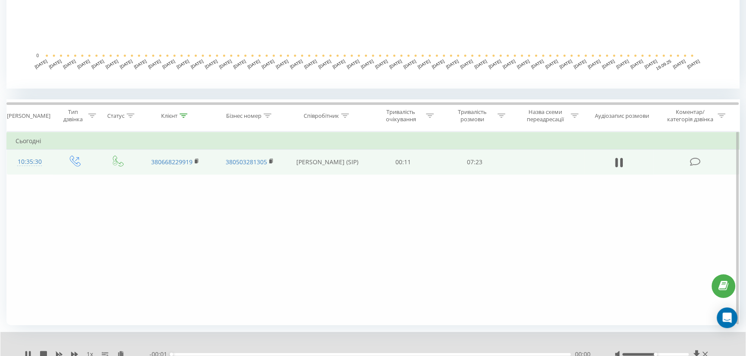
scroll to position [273, 0]
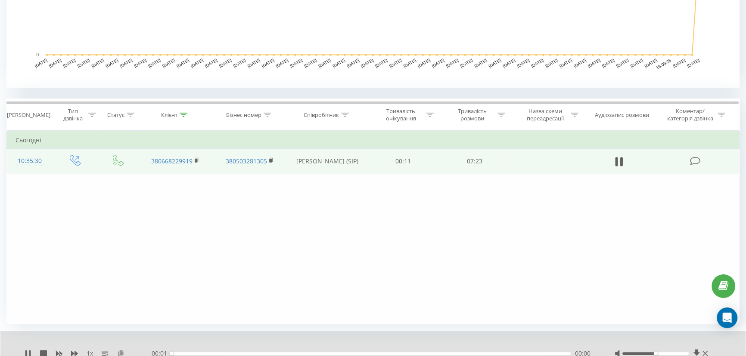
click at [121, 350] on icon at bounding box center [120, 353] width 7 height 6
click at [28, 353] on icon at bounding box center [28, 353] width 7 height 7
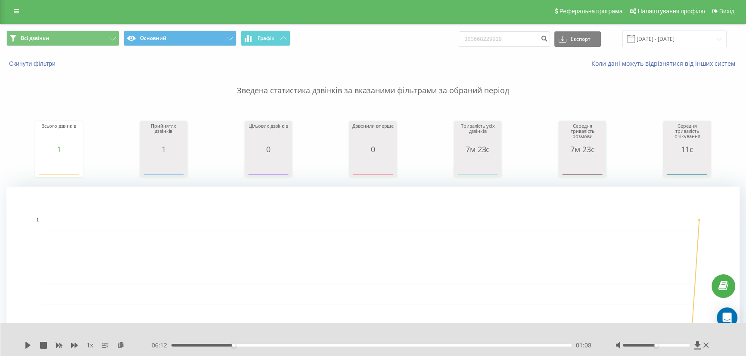
scroll to position [0, 0]
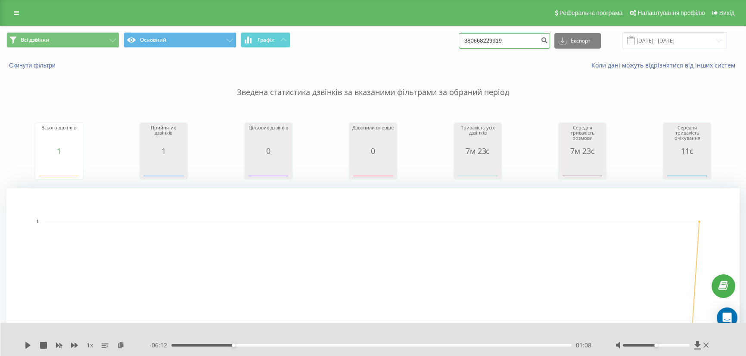
click at [492, 39] on input "380668229919" at bounding box center [504, 40] width 91 height 15
paste input "72875640"
type input "380672875640"
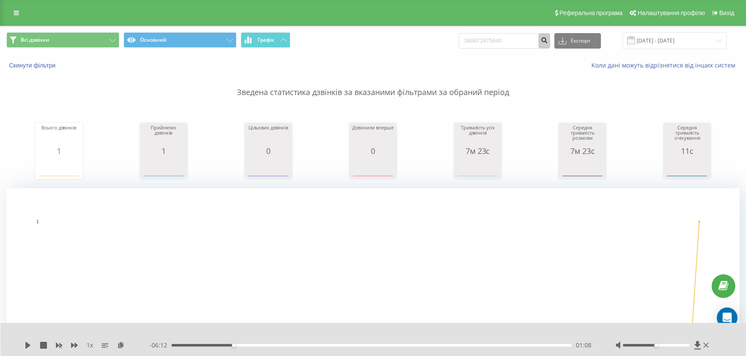
click at [548, 40] on icon "submit" at bounding box center [543, 39] width 7 height 5
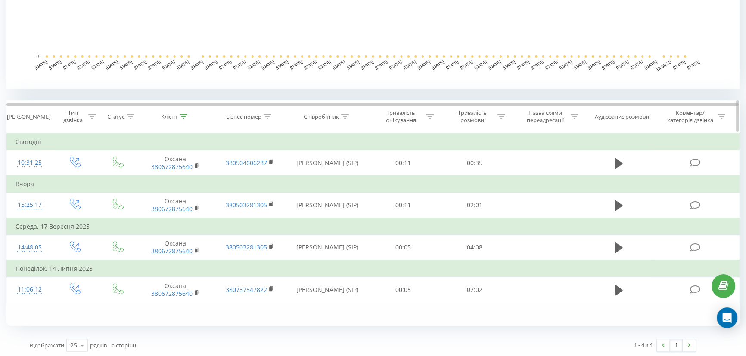
scroll to position [273, 0]
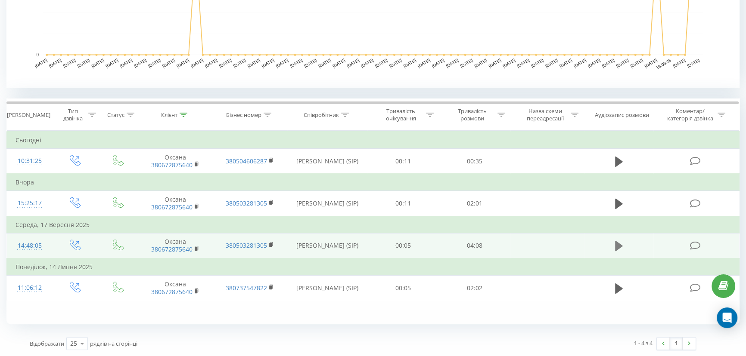
click at [617, 245] on icon at bounding box center [619, 246] width 8 height 10
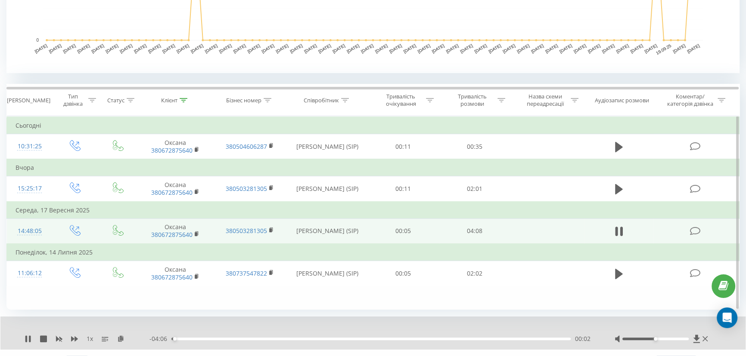
scroll to position [306, 0]
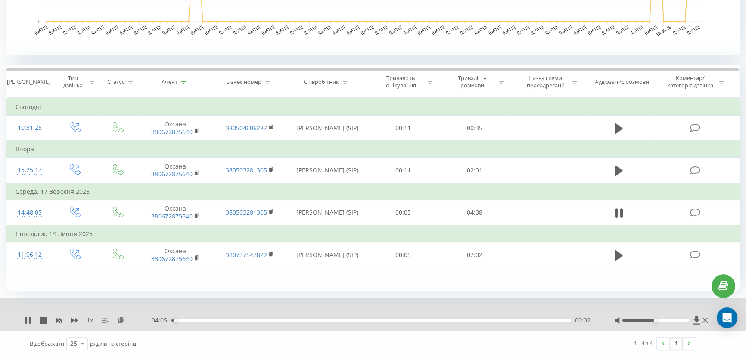
drag, startPoint x: 198, startPoint y: 320, endPoint x: 206, endPoint y: 320, distance: 8.6
click at [206, 320] on div "00:02" at bounding box center [370, 320] width 399 height 3
drag, startPoint x: 229, startPoint y: 320, endPoint x: 331, endPoint y: 316, distance: 102.1
click at [232, 320] on div "00:22" at bounding box center [370, 320] width 399 height 3
click at [396, 318] on div "- 03:30 00:37 00:37" at bounding box center [370, 320] width 443 height 9
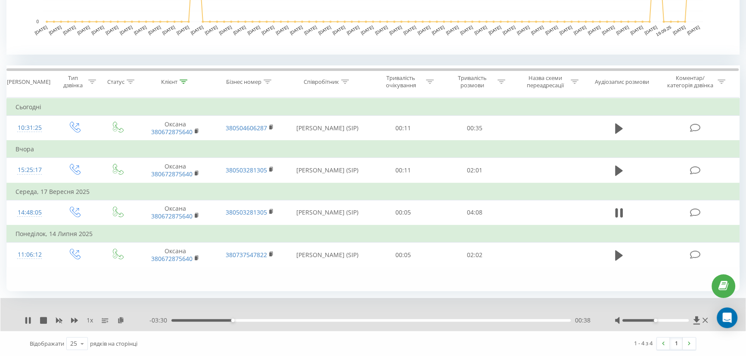
drag, startPoint x: 397, startPoint y: 320, endPoint x: 412, endPoint y: 319, distance: 15.1
click at [397, 320] on div "00:38" at bounding box center [370, 320] width 399 height 3
click at [515, 320] on div "00:00" at bounding box center [370, 320] width 399 height 3
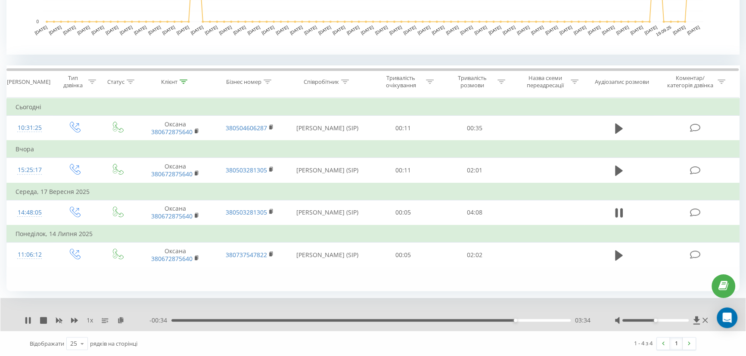
click at [549, 319] on div "03:34" at bounding box center [370, 320] width 399 height 3
click at [121, 322] on icon at bounding box center [120, 320] width 7 height 6
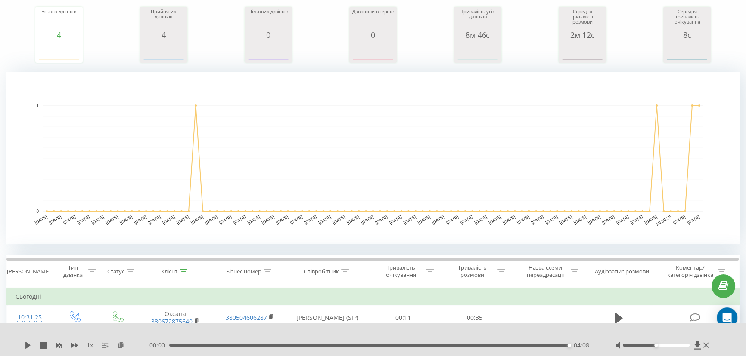
scroll to position [0, 0]
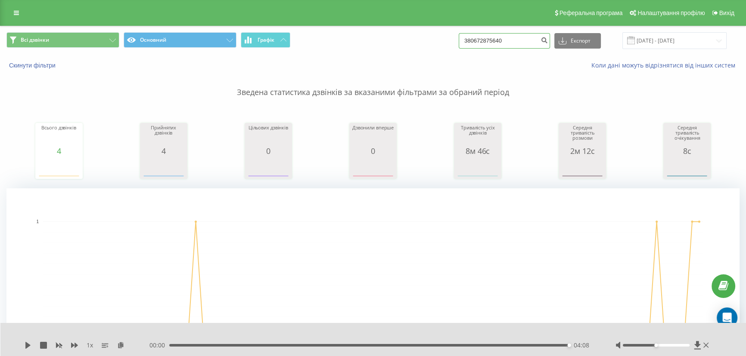
click at [532, 35] on input "380672875640" at bounding box center [504, 40] width 91 height 15
paste input "501356819"
type input "380501356819"
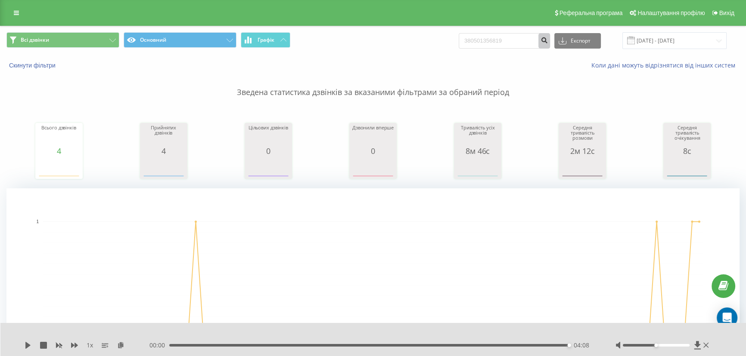
click at [548, 42] on button "submit" at bounding box center [544, 40] width 12 height 15
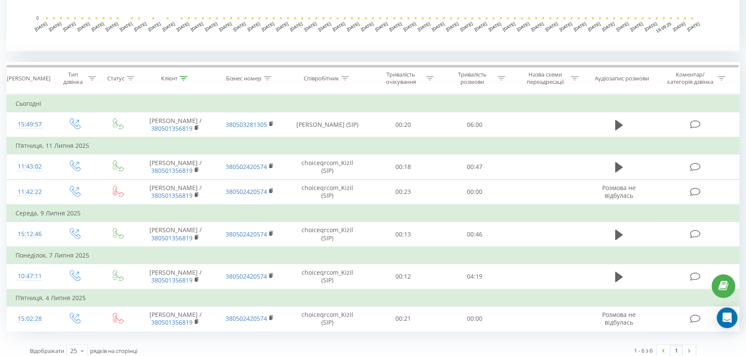
scroll to position [313, 0]
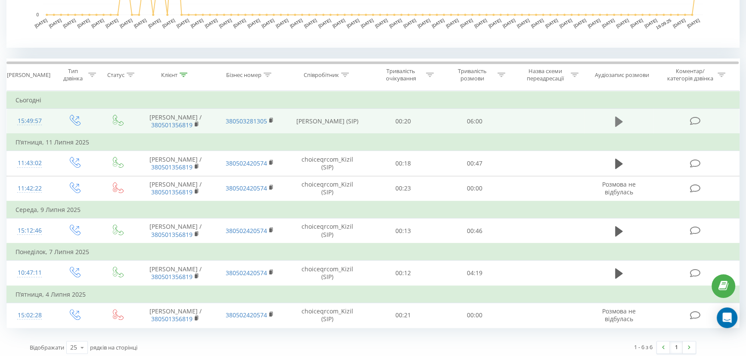
click at [617, 121] on icon at bounding box center [619, 121] width 8 height 10
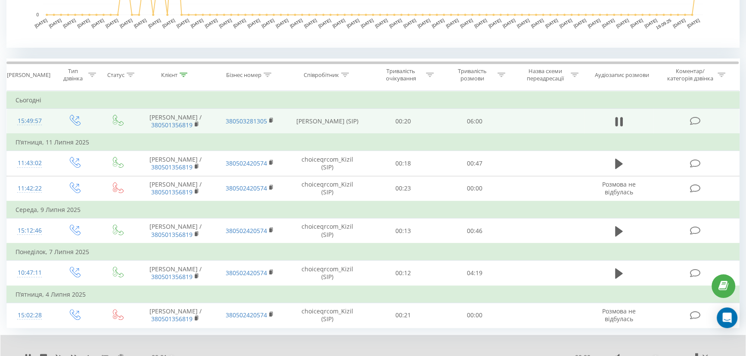
click at [121, 355] on icon at bounding box center [120, 357] width 7 height 6
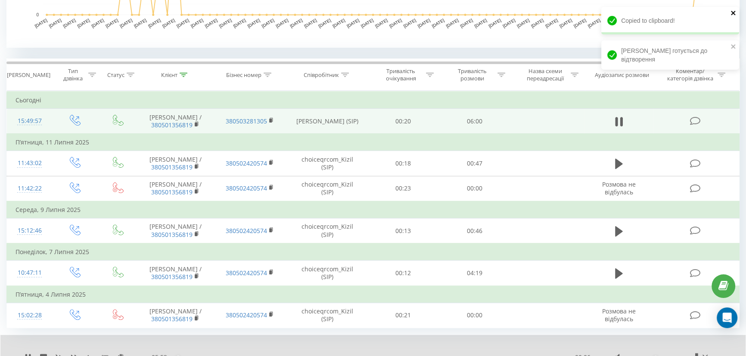
drag, startPoint x: 731, startPoint y: 12, endPoint x: 700, endPoint y: 175, distance: 165.5
click at [731, 12] on icon "close" at bounding box center [733, 12] width 6 height 7
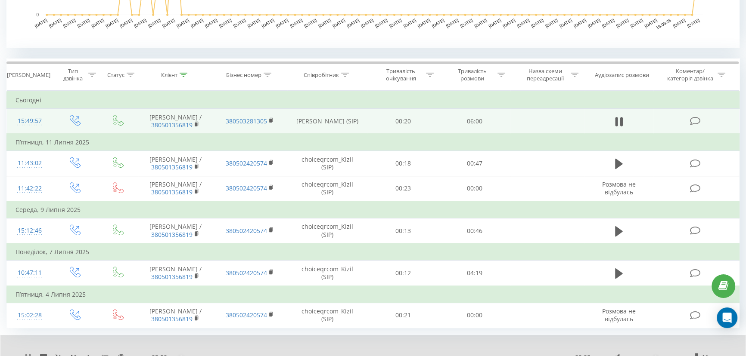
click at [30, 354] on icon at bounding box center [28, 357] width 7 height 7
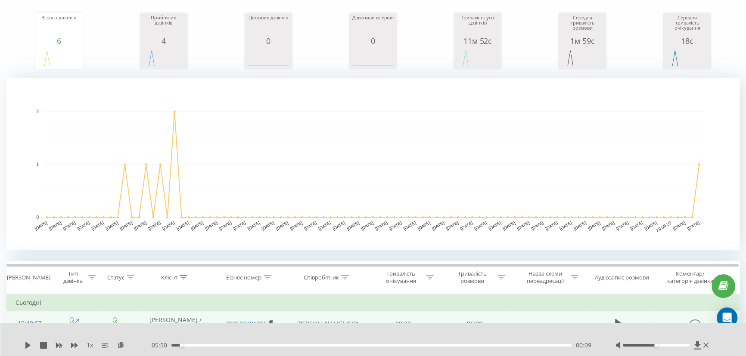
scroll to position [0, 0]
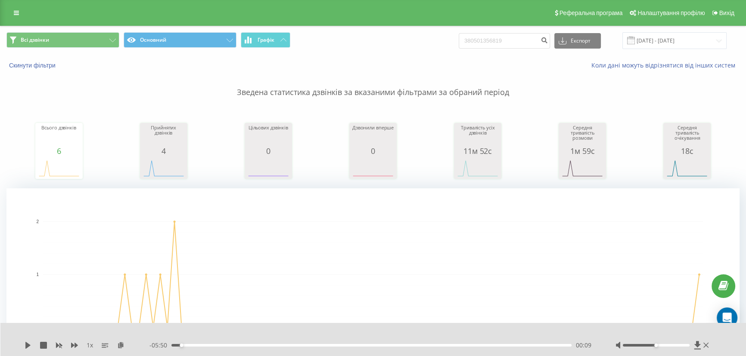
click at [517, 32] on div "380501356819 Експорт .csv .xls .xlsx 23.06.2025 - 23.09.2025" at bounding box center [593, 40] width 268 height 17
drag, startPoint x: 517, startPoint y: 32, endPoint x: 515, endPoint y: 41, distance: 9.7
click at [517, 33] on div "380501356819 Експорт .csv .xls .xlsx 23.06.2025 - 23.09.2025" at bounding box center [593, 40] width 268 height 17
click at [515, 41] on input "380501356819" at bounding box center [504, 40] width 91 height 15
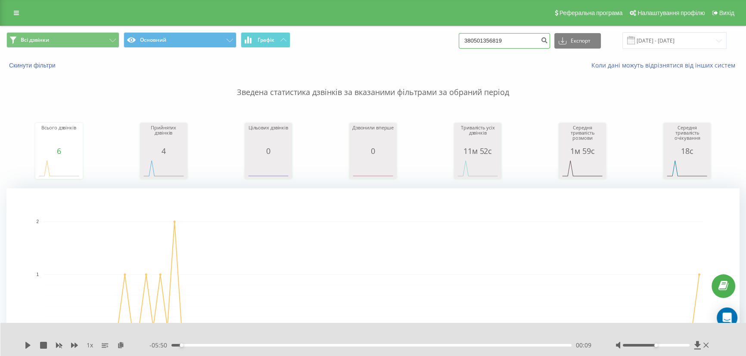
click at [515, 41] on input "380501356819" at bounding box center [504, 40] width 91 height 15
paste input "800202070"
type input "380800202070"
click at [548, 40] on icon "submit" at bounding box center [543, 39] width 7 height 5
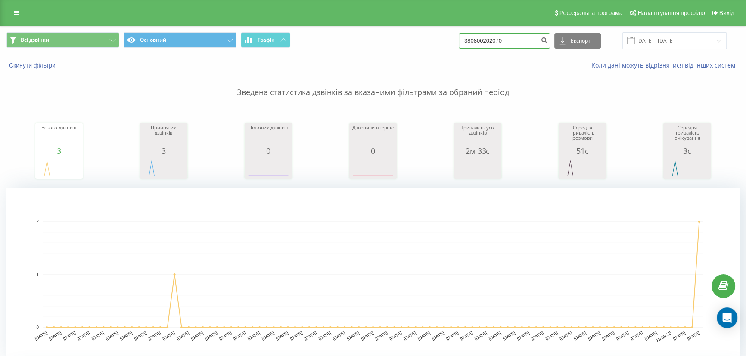
click at [507, 40] on input "380800202070" at bounding box center [504, 40] width 91 height 15
paste input "380668238687"
type input "380668238687"
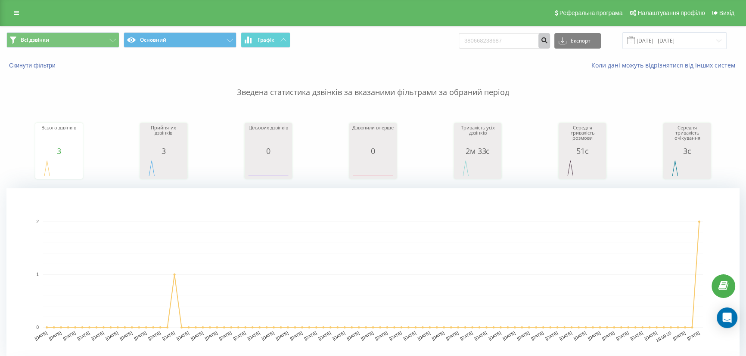
click at [548, 42] on icon "submit" at bounding box center [543, 39] width 7 height 5
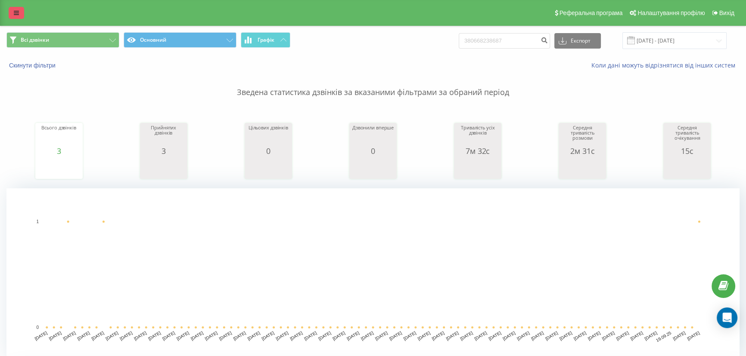
click at [17, 14] on icon at bounding box center [16, 13] width 5 height 6
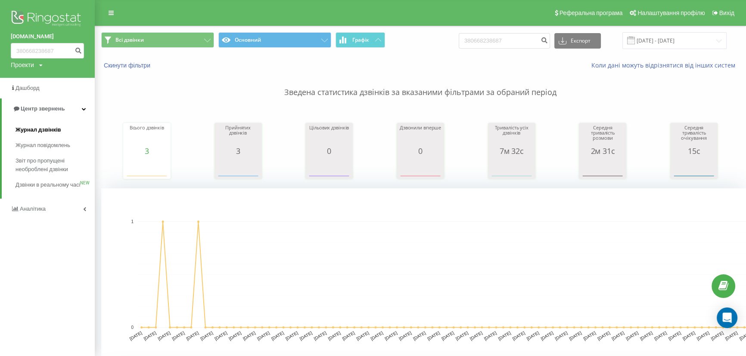
click at [48, 131] on span "Журнал дзвінків" at bounding box center [38, 130] width 46 height 9
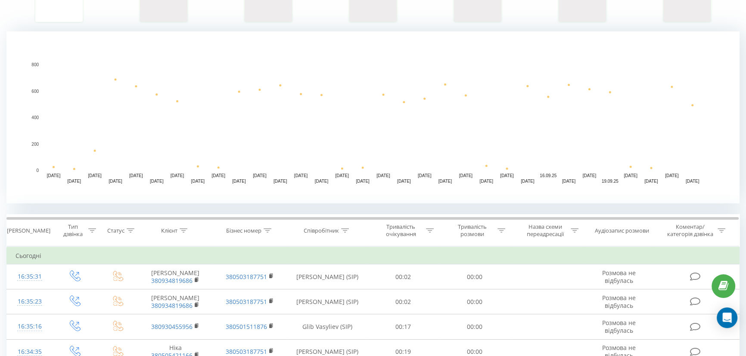
scroll to position [156, 0]
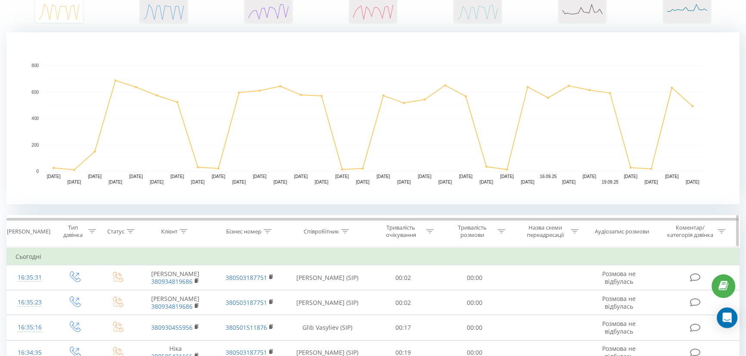
click at [345, 231] on icon at bounding box center [345, 231] width 8 height 4
click at [327, 292] on input "text" at bounding box center [327, 293] width 76 height 15
type input "[PERSON_NAME]"
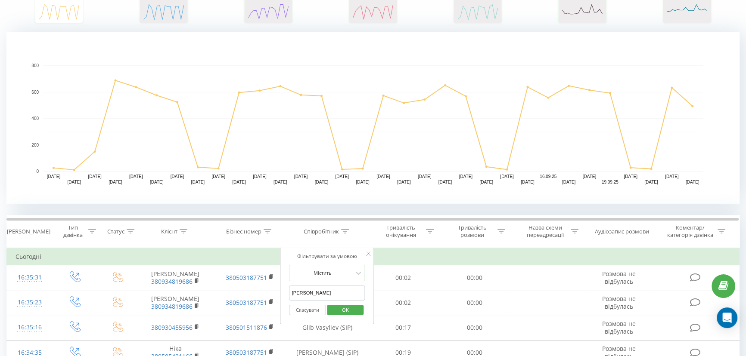
click at [346, 310] on span "OK" at bounding box center [345, 310] width 24 height 13
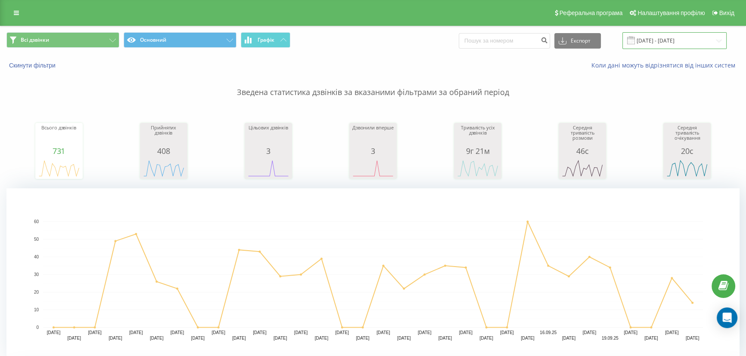
click at [651, 37] on input "[DATE] - [DATE]" at bounding box center [674, 40] width 104 height 17
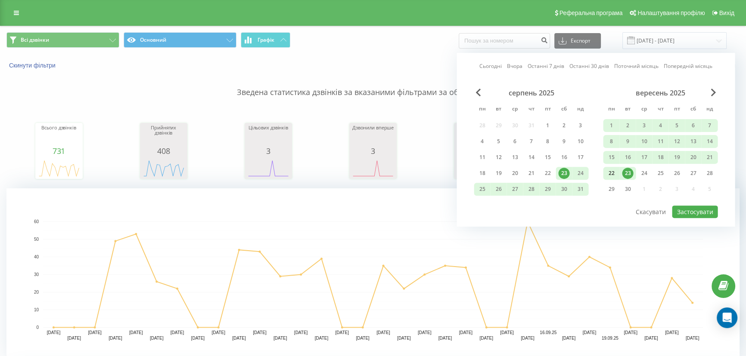
click at [613, 171] on div "22" at bounding box center [610, 173] width 11 height 11
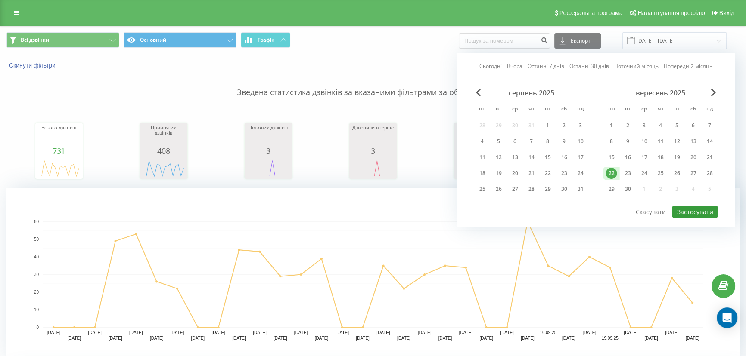
click at [685, 210] on button "Застосувати" at bounding box center [695, 212] width 46 height 12
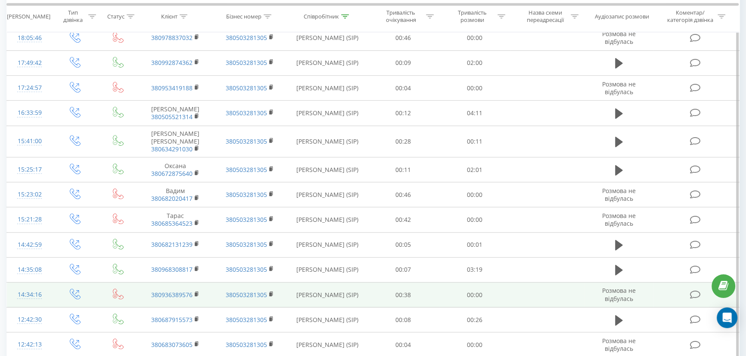
scroll to position [611, 0]
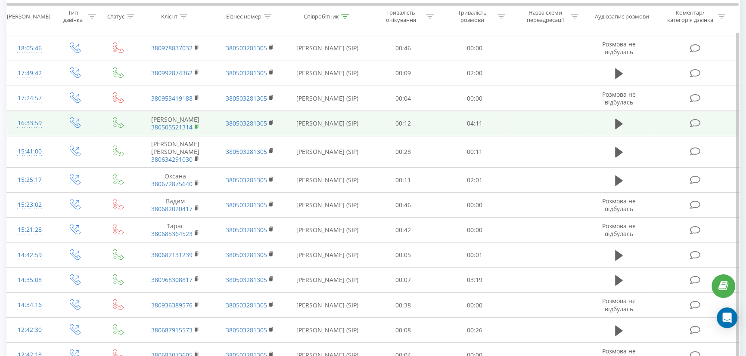
click at [196, 125] on rect at bounding box center [196, 127] width 3 height 4
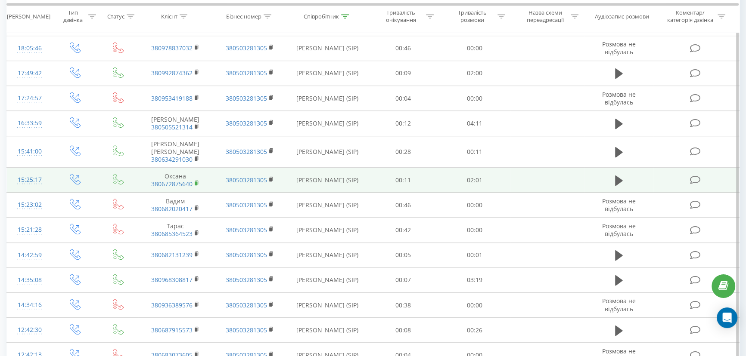
click at [198, 182] on icon at bounding box center [197, 183] width 5 height 6
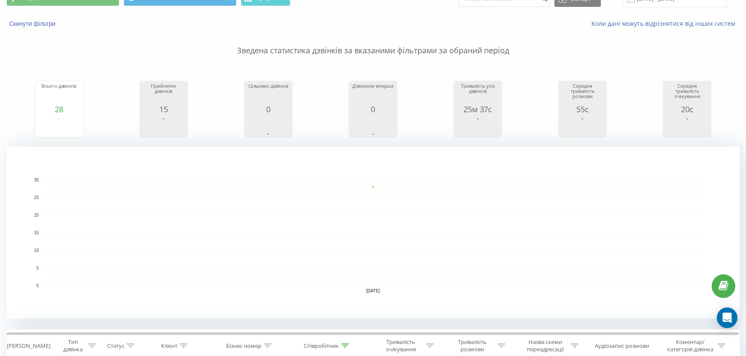
scroll to position [0, 0]
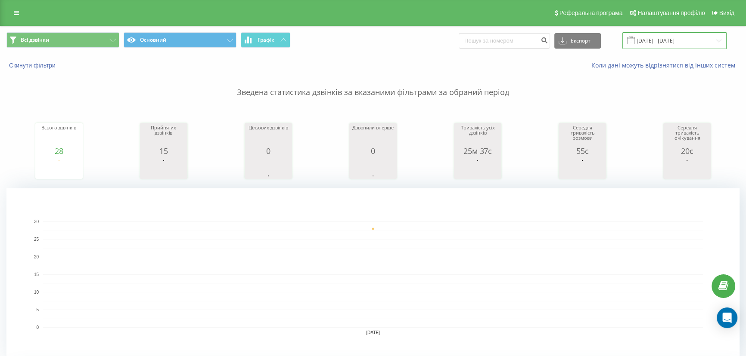
click at [662, 40] on input "22.09.2025 - 22.09.2025" at bounding box center [674, 40] width 104 height 17
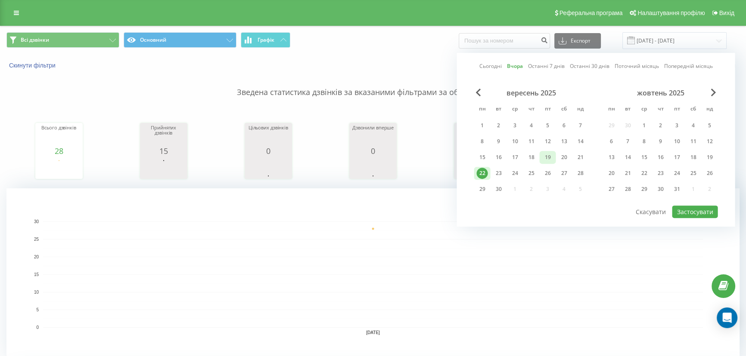
click at [549, 158] on div "19" at bounding box center [547, 157] width 11 height 11
click at [681, 208] on button "Застосувати" at bounding box center [695, 212] width 46 height 12
type input "19.09.2025 - 19.09.2025"
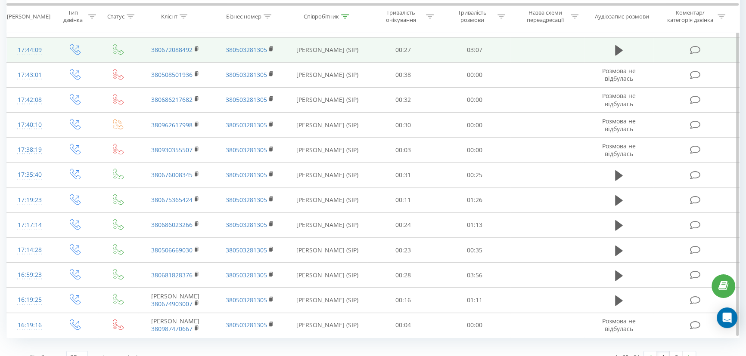
scroll to position [722, 0]
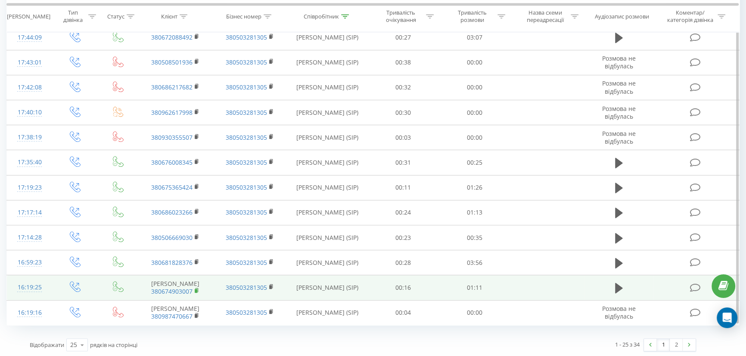
click at [197, 290] on rect at bounding box center [196, 291] width 3 height 4
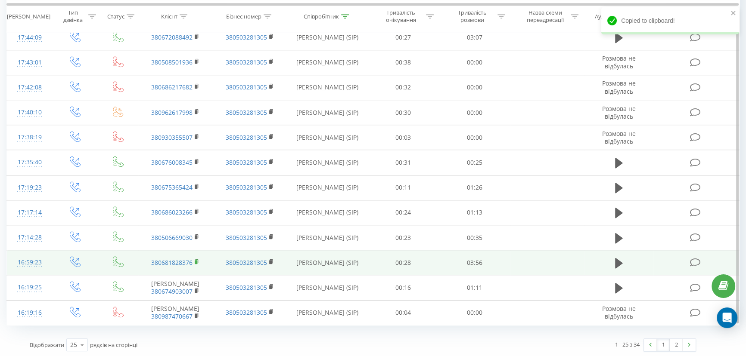
click at [198, 261] on icon at bounding box center [196, 262] width 3 height 4
click at [617, 261] on icon at bounding box center [619, 263] width 8 height 10
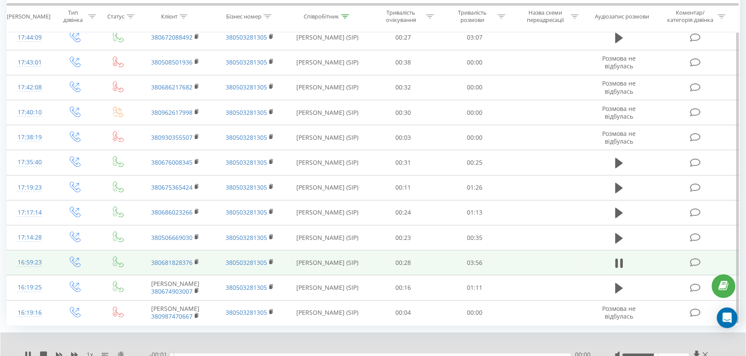
click at [120, 352] on icon at bounding box center [120, 355] width 7 height 6
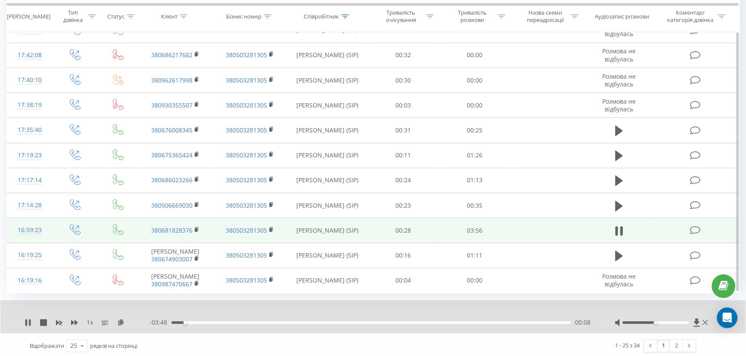
scroll to position [756, 0]
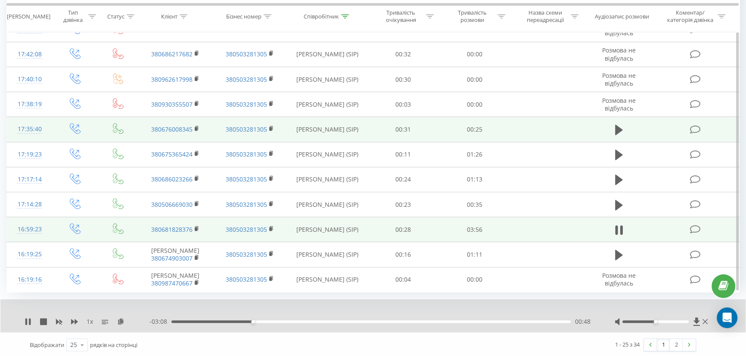
drag, startPoint x: 29, startPoint y: 324, endPoint x: 220, endPoint y: 123, distance: 277.7
click at [29, 323] on div "1 x" at bounding box center [87, 322] width 125 height 9
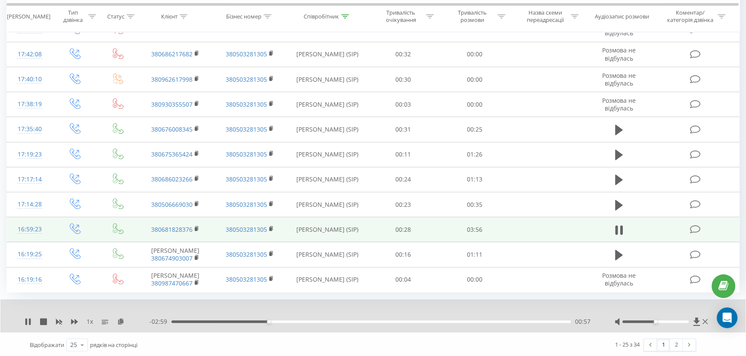
drag, startPoint x: 25, startPoint y: 322, endPoint x: 32, endPoint y: 317, distance: 7.8
click at [26, 322] on icon at bounding box center [26, 322] width 2 height 7
click at [679, 347] on link "2" at bounding box center [675, 345] width 13 height 12
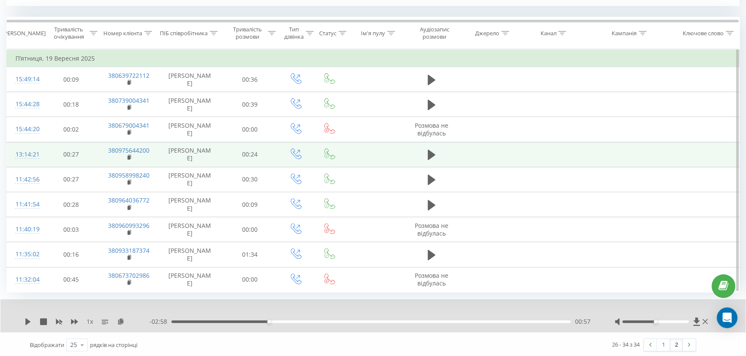
scroll to position [356, 0]
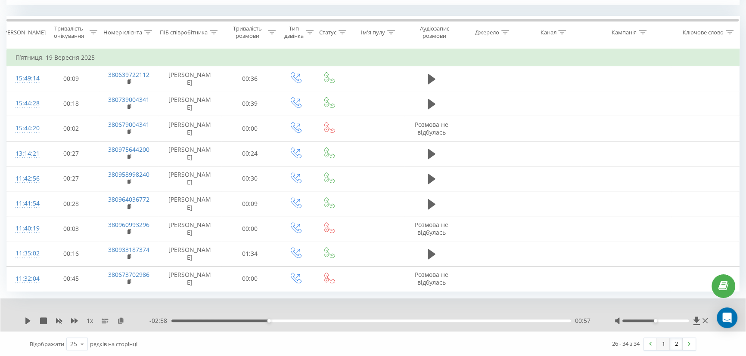
click at [660, 341] on link "1" at bounding box center [663, 344] width 13 height 12
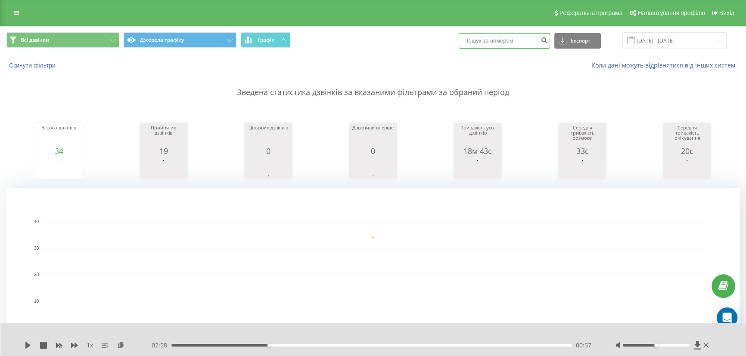
click at [533, 41] on input at bounding box center [504, 40] width 91 height 15
paste input "380996635777"
type input "380996635777"
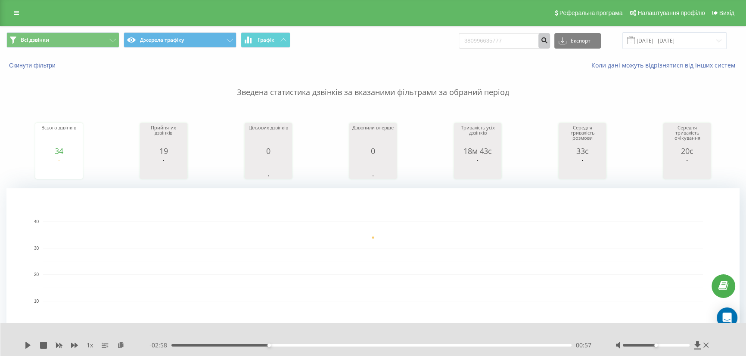
click at [550, 45] on button "submit" at bounding box center [544, 40] width 12 height 15
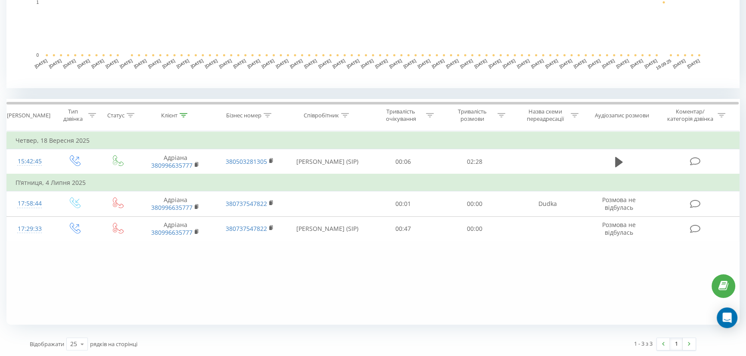
scroll to position [273, 0]
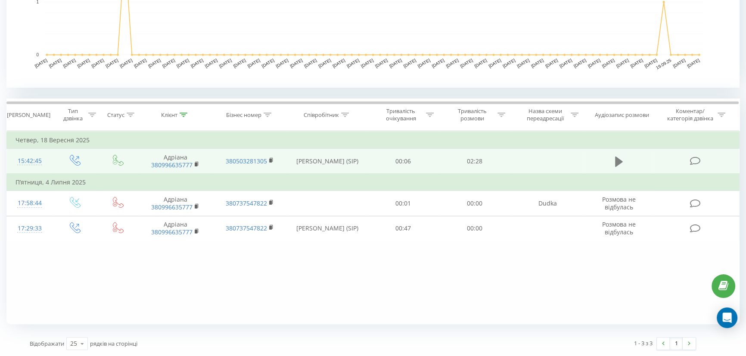
click at [618, 161] on icon at bounding box center [619, 161] width 8 height 10
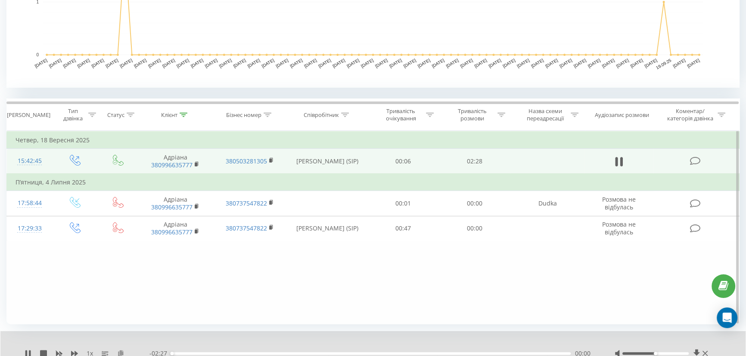
click at [121, 353] on icon at bounding box center [120, 353] width 7 height 6
drag, startPoint x: 25, startPoint y: 352, endPoint x: 369, endPoint y: 97, distance: 427.2
click at [25, 351] on icon at bounding box center [26, 353] width 2 height 7
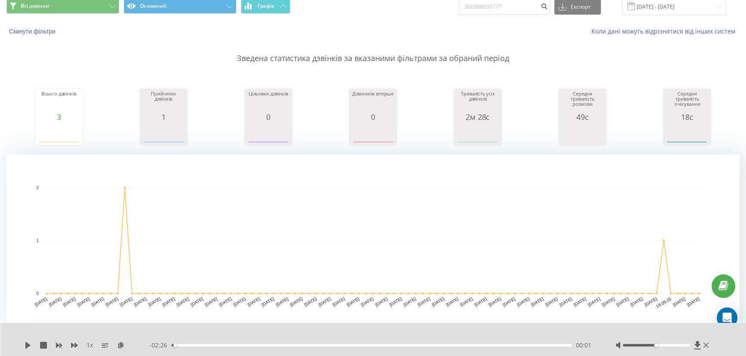
scroll to position [0, 0]
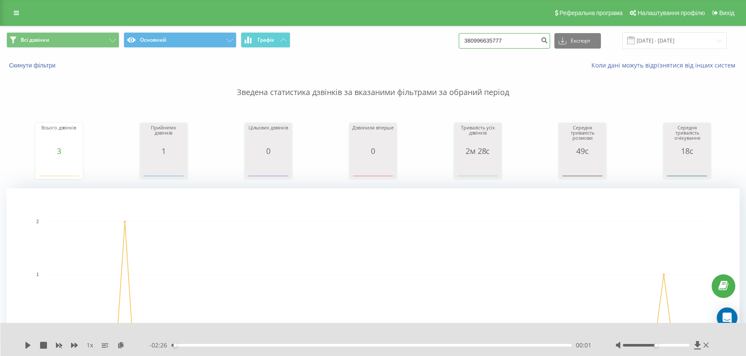
click at [520, 45] on input "380996635777" at bounding box center [504, 40] width 91 height 15
paste input "50441782"
type input "380504417827"
click at [548, 42] on button "submit" at bounding box center [544, 40] width 12 height 15
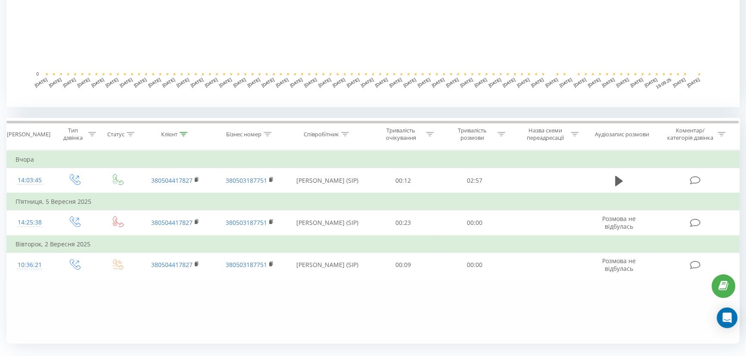
scroll to position [273, 0]
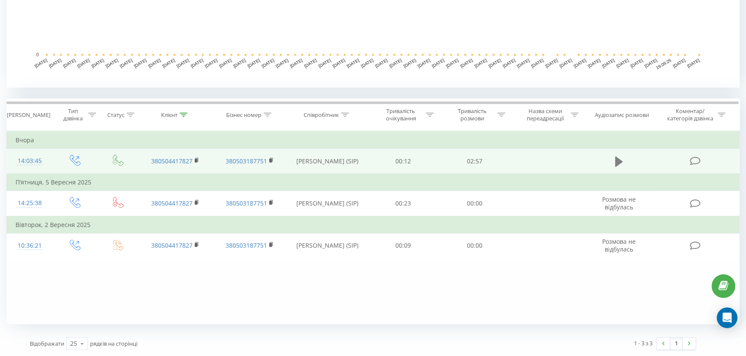
click at [617, 163] on icon at bounding box center [619, 161] width 8 height 10
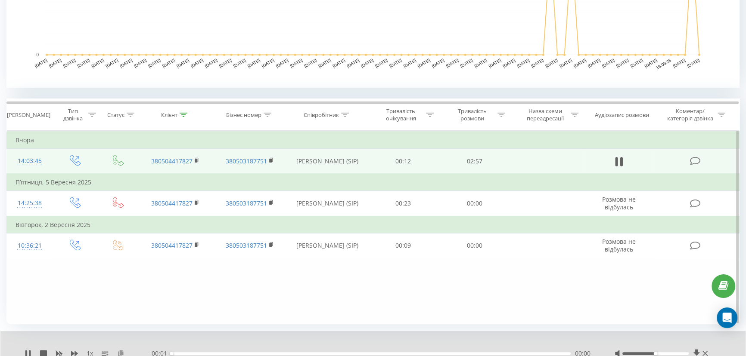
click at [121, 354] on icon at bounding box center [120, 353] width 7 height 6
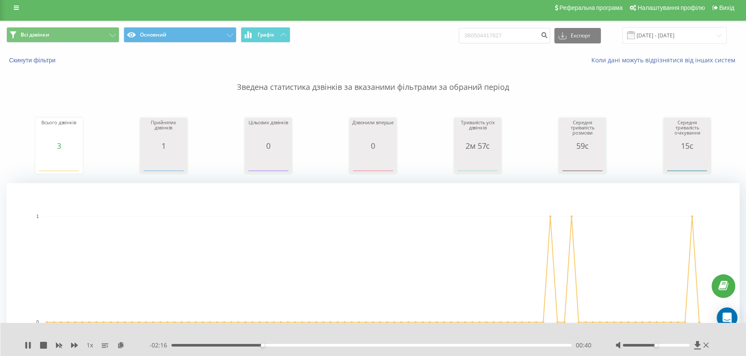
scroll to position [0, 0]
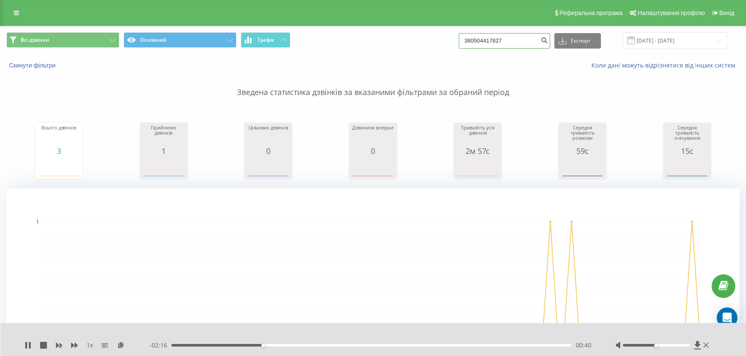
click at [514, 43] on input "380504417827" at bounding box center [504, 40] width 91 height 15
paste input "985897545"
type input "380985897545"
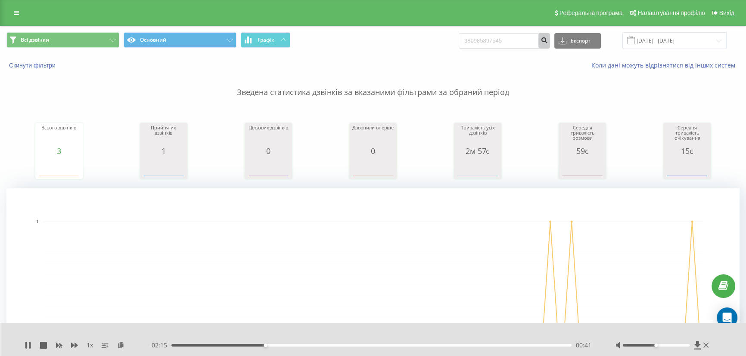
click at [548, 42] on icon "submit" at bounding box center [543, 39] width 7 height 5
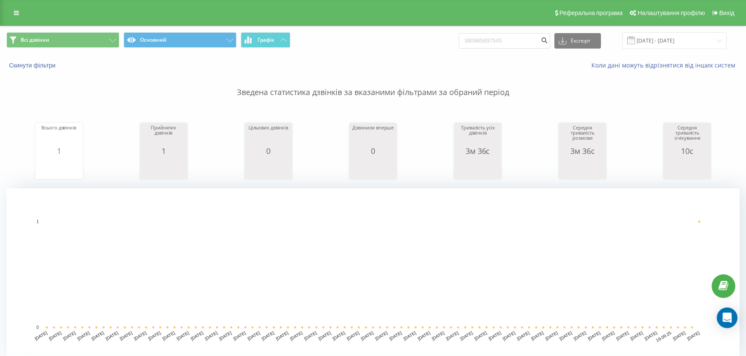
scroll to position [195, 0]
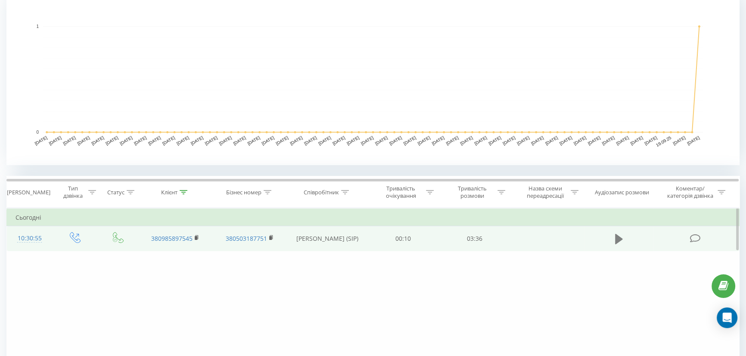
click at [620, 240] on icon at bounding box center [619, 239] width 8 height 10
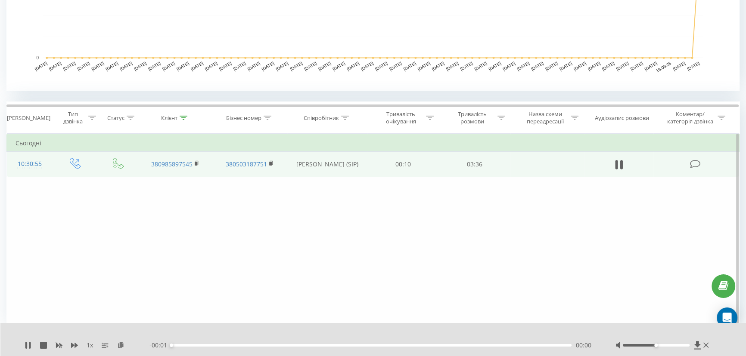
scroll to position [273, 0]
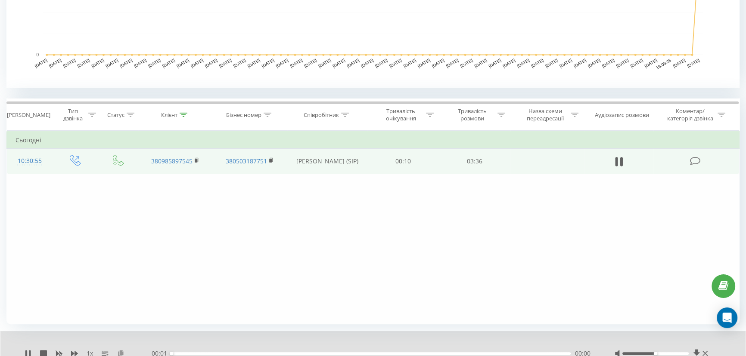
click at [121, 351] on icon at bounding box center [120, 353] width 7 height 6
click at [198, 160] on icon at bounding box center [197, 161] width 5 height 6
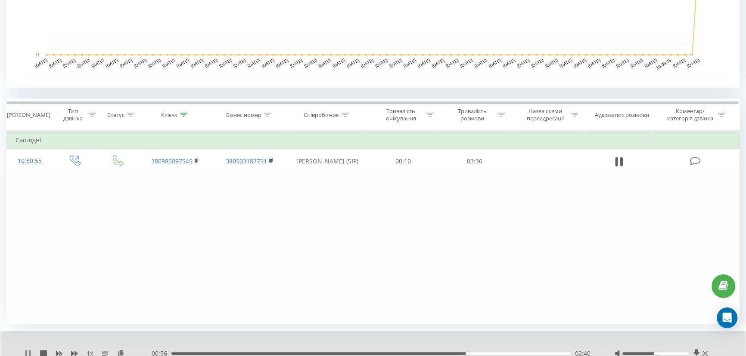
click at [25, 353] on icon at bounding box center [28, 353] width 7 height 7
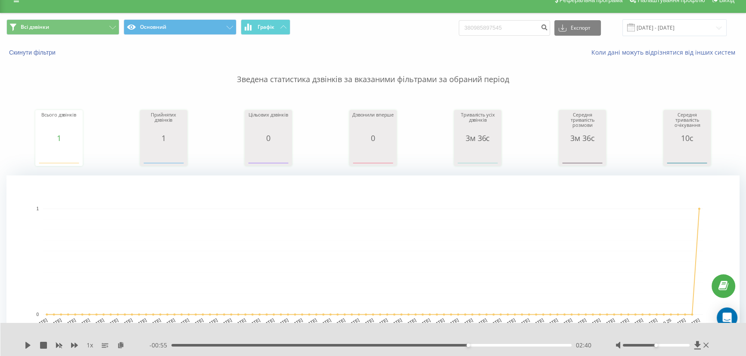
scroll to position [0, 0]
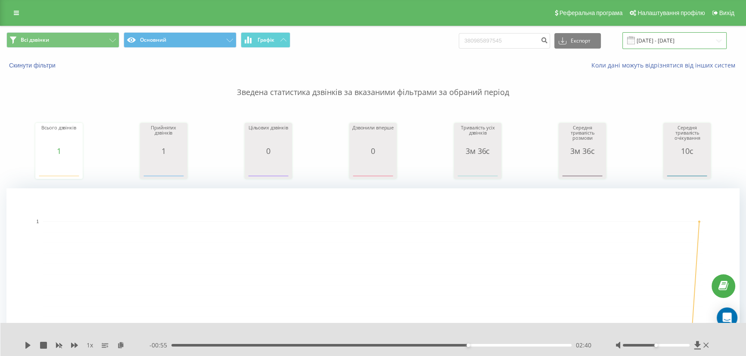
click at [649, 39] on input "23.06.2025 - 23.09.2025" at bounding box center [674, 40] width 104 height 17
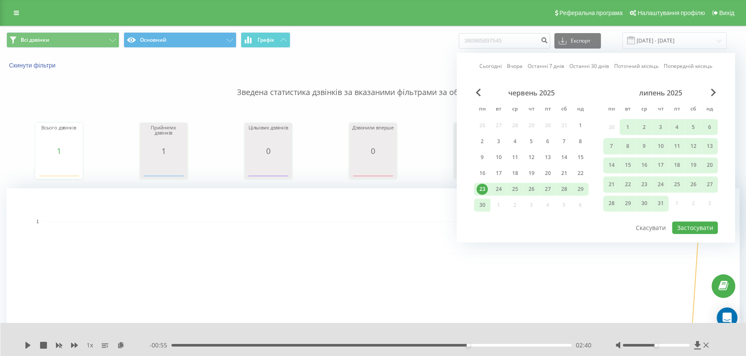
click at [501, 69] on link "Сьогодні" at bounding box center [490, 66] width 22 height 8
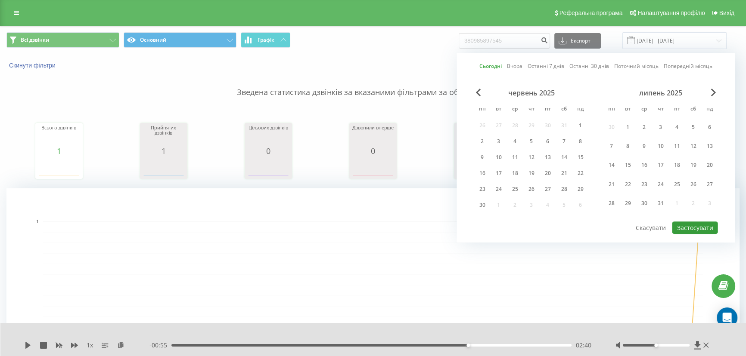
click at [699, 226] on button "Застосувати" at bounding box center [695, 228] width 46 height 12
type input "[DATE] - [DATE]"
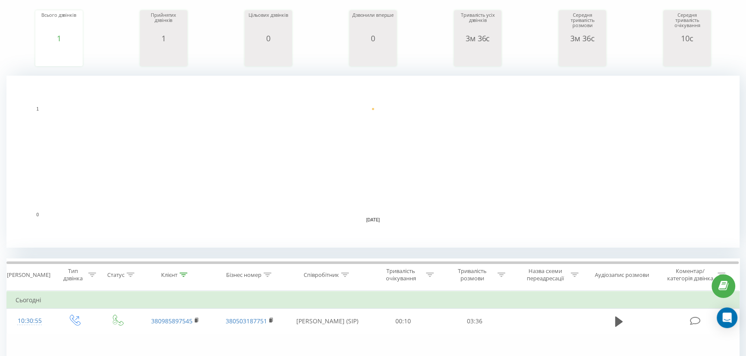
scroll to position [156, 0]
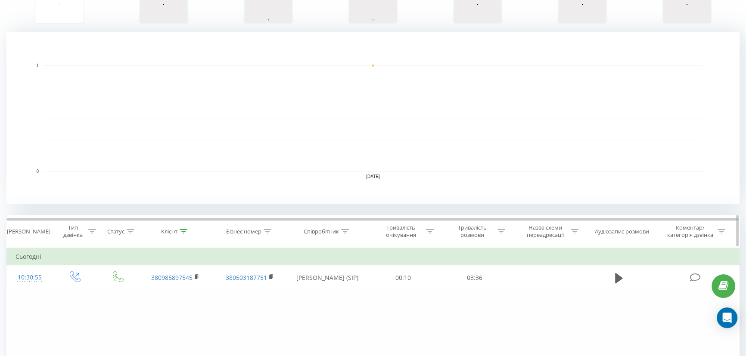
click at [184, 232] on icon at bounding box center [184, 231] width 8 height 4
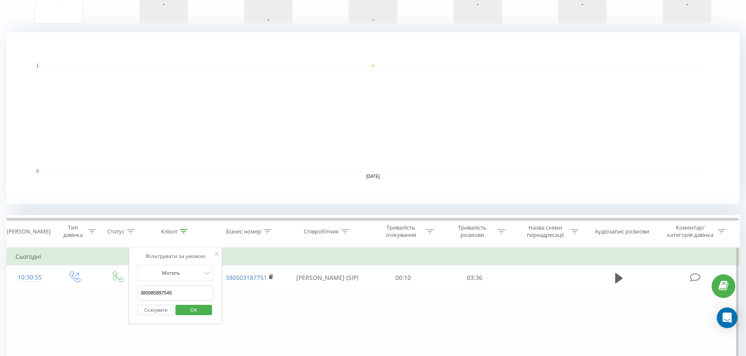
click at [162, 306] on button "Скасувати" at bounding box center [156, 310] width 37 height 11
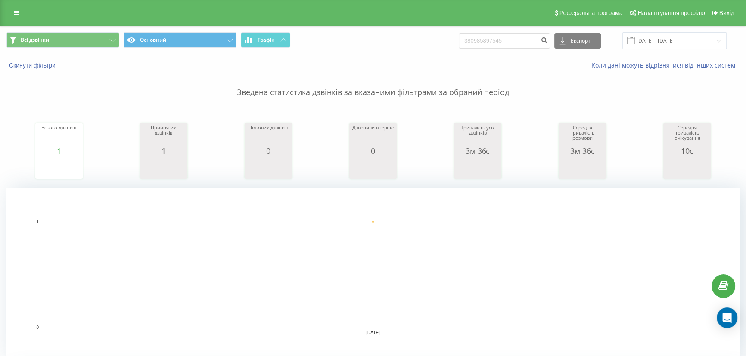
scroll to position [0, 0]
click at [20, 16] on link at bounding box center [16, 13] width 15 height 12
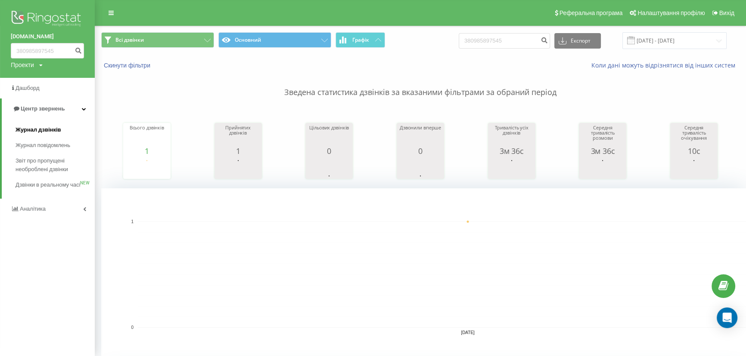
click at [39, 130] on span "Журнал дзвінків" at bounding box center [38, 130] width 46 height 9
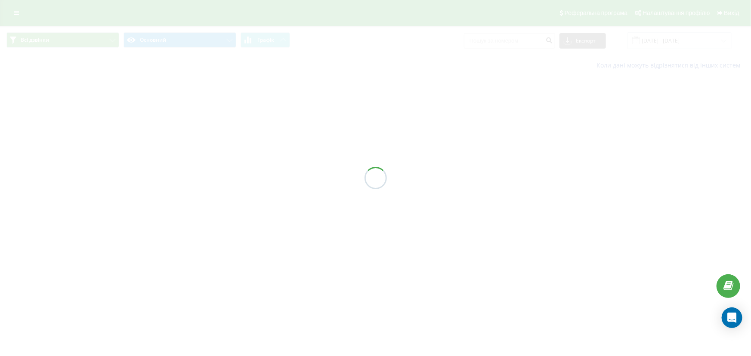
click at [669, 43] on div "Всі дзвінки Основний Графік Експорт .csv .xls .xlsx [DATE] - [DATE] Коли дані м…" at bounding box center [375, 51] width 751 height 50
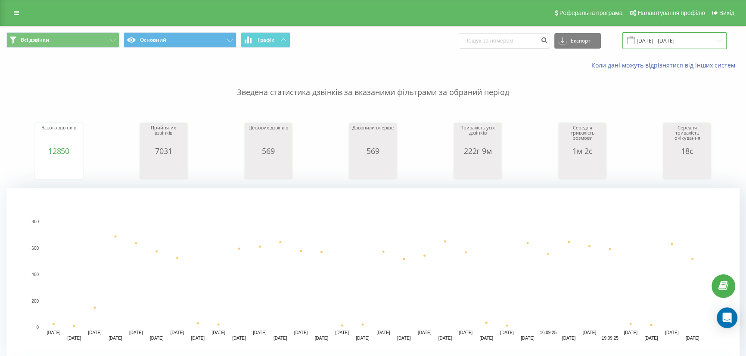
click at [669, 43] on input "[DATE] - [DATE]" at bounding box center [674, 40] width 104 height 17
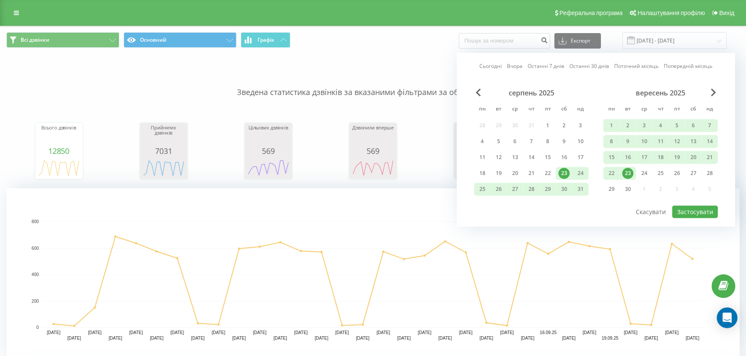
click at [488, 68] on link "Сьогодні" at bounding box center [490, 66] width 22 height 8
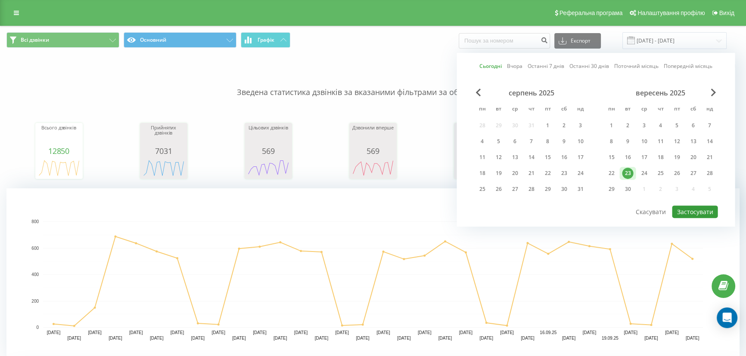
click at [679, 210] on button "Застосувати" at bounding box center [695, 212] width 46 height 12
type input "[DATE] - [DATE]"
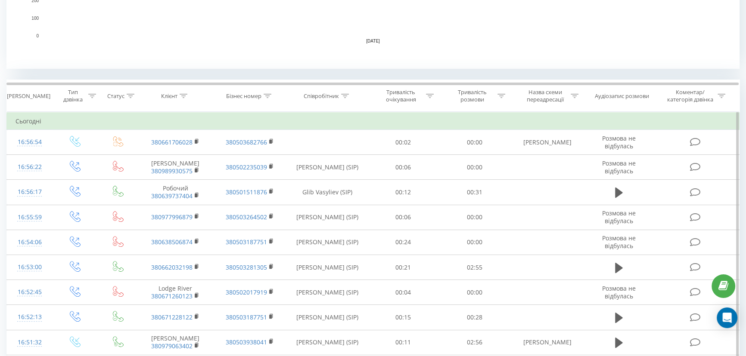
scroll to position [295, 0]
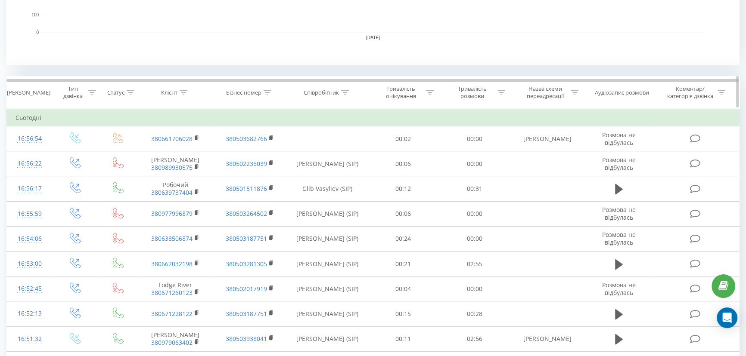
click at [347, 93] on icon at bounding box center [345, 92] width 8 height 4
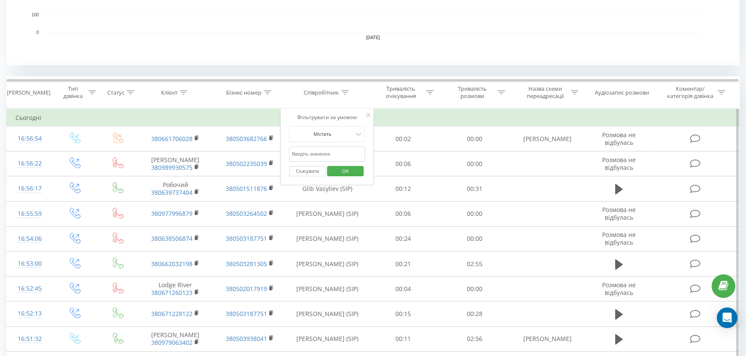
click at [328, 157] on input "text" at bounding box center [327, 154] width 76 height 15
type input "Вер"
click at [344, 169] on span "OK" at bounding box center [345, 170] width 24 height 13
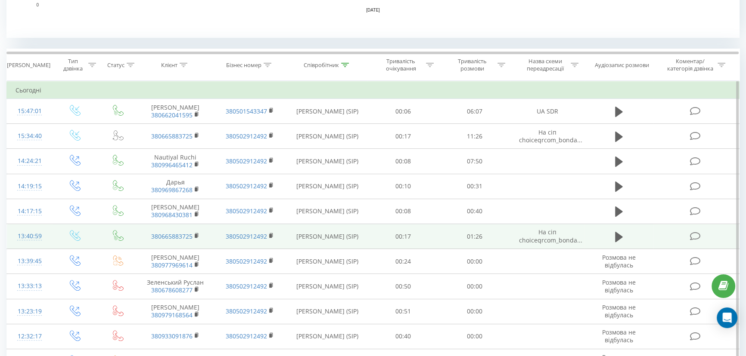
scroll to position [220, 0]
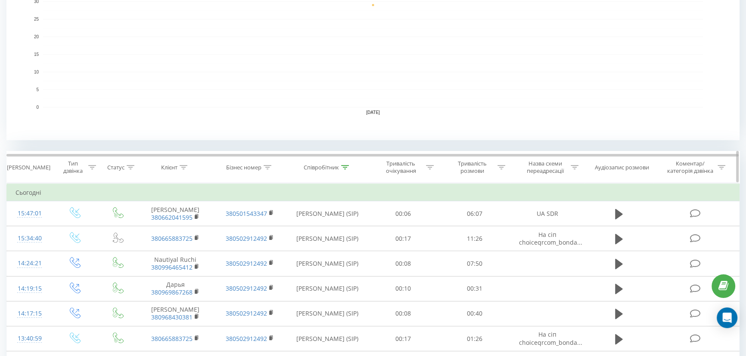
click at [499, 169] on div at bounding box center [501, 167] width 8 height 7
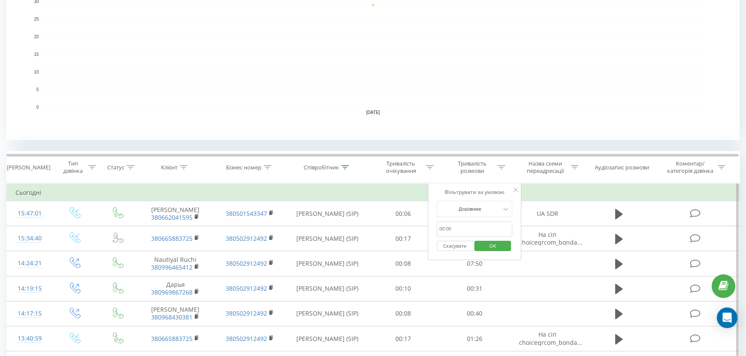
click at [462, 237] on div "Скасувати OK" at bounding box center [475, 246] width 76 height 19
click at [465, 230] on input "text" at bounding box center [475, 229] width 76 height 15
type input "00:10"
click at [477, 213] on div "Дорівнює" at bounding box center [469, 209] width 63 height 13
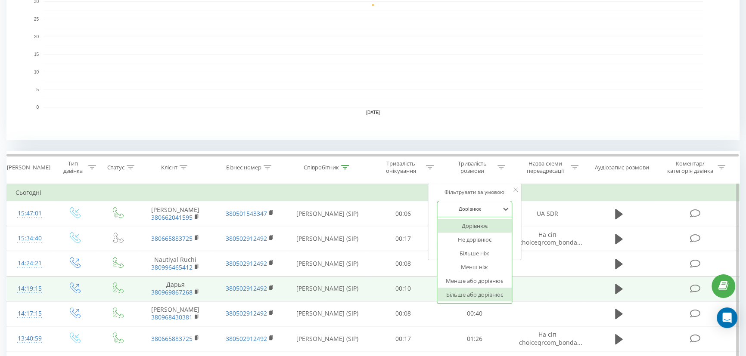
click at [479, 294] on div "Більше або дорівнює" at bounding box center [474, 295] width 75 height 14
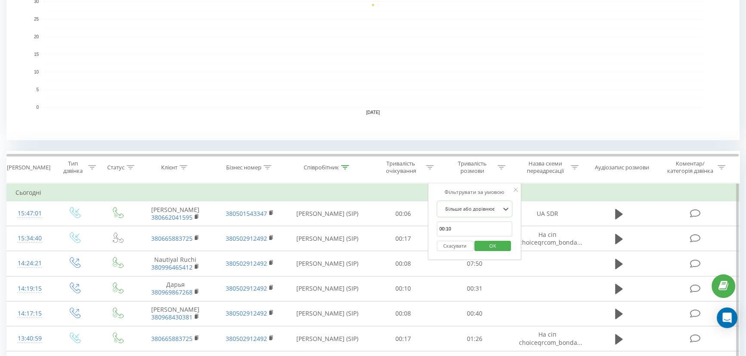
click at [499, 245] on span "OK" at bounding box center [492, 245] width 24 height 13
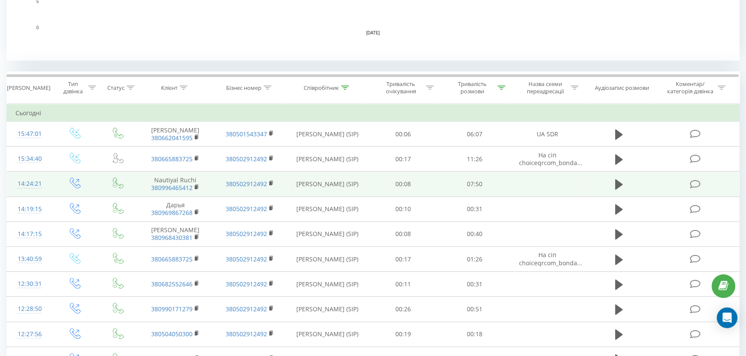
scroll to position [352, 0]
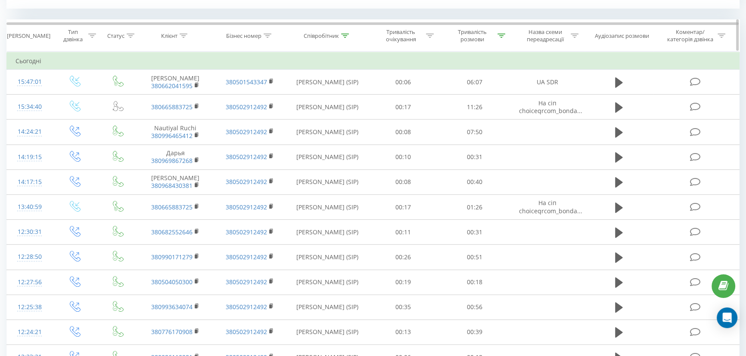
click at [94, 35] on icon at bounding box center [92, 36] width 8 height 4
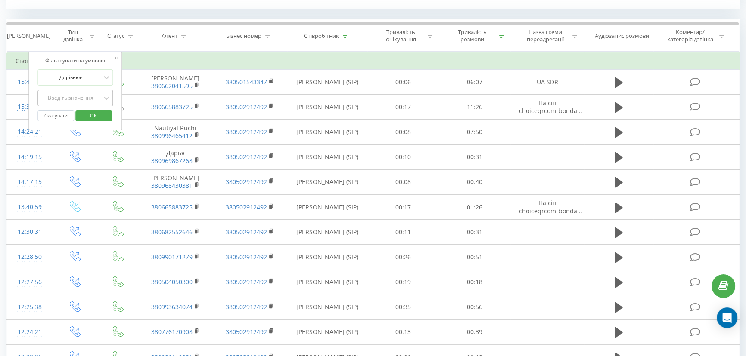
click at [80, 97] on div "Введіть значення" at bounding box center [70, 98] width 61 height 7
click at [83, 117] on div "Вхідний" at bounding box center [75, 115] width 75 height 14
click at [81, 100] on div at bounding box center [70, 98] width 61 height 8
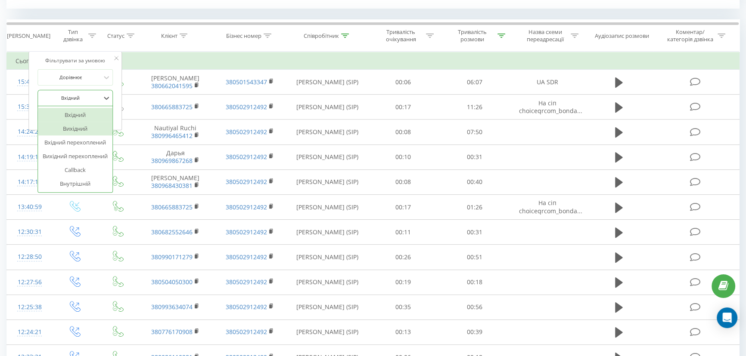
click at [82, 129] on div "Вихідний" at bounding box center [75, 129] width 75 height 14
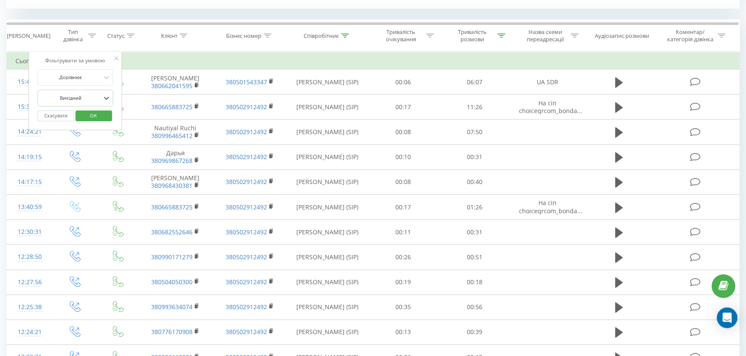
click at [94, 118] on span "OK" at bounding box center [93, 115] width 24 height 13
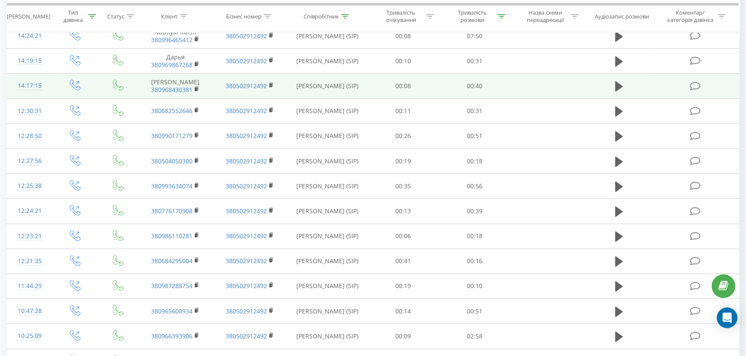
scroll to position [313, 0]
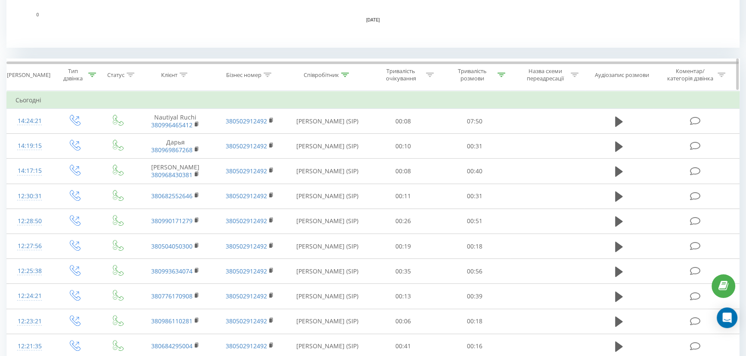
click at [93, 73] on icon at bounding box center [92, 75] width 8 height 4
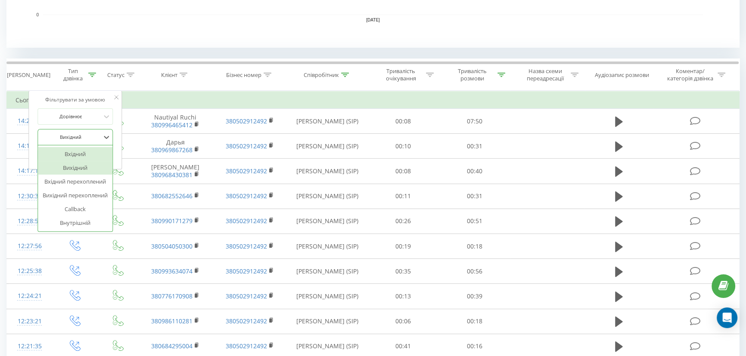
click at [59, 140] on div at bounding box center [70, 137] width 61 height 8
click at [90, 124] on div "Дорівнює" at bounding box center [75, 116] width 76 height 16
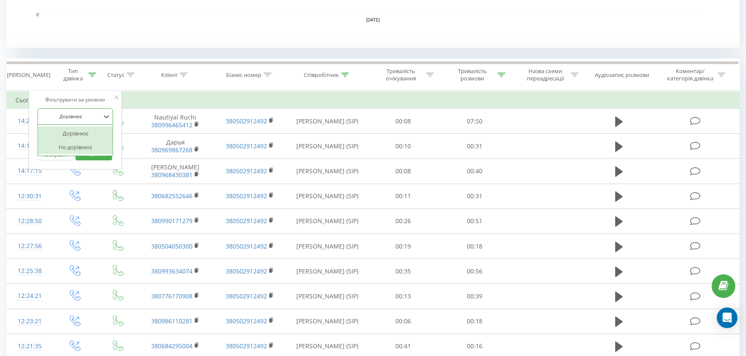
click at [84, 146] on div "Не дорівнює" at bounding box center [75, 147] width 75 height 14
click at [58, 153] on button "Скасувати" at bounding box center [55, 155] width 37 height 11
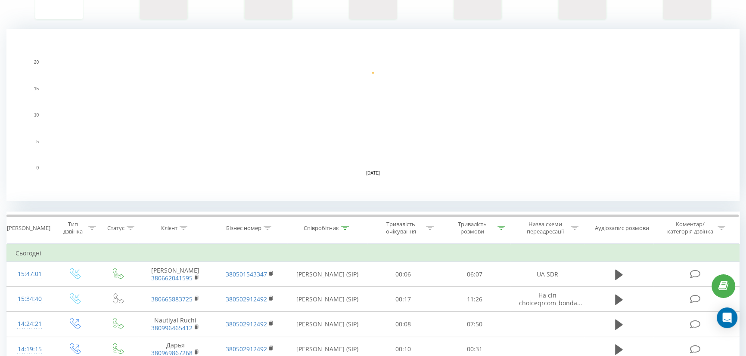
scroll to position [3, 0]
